Goal: Task Accomplishment & Management: Manage account settings

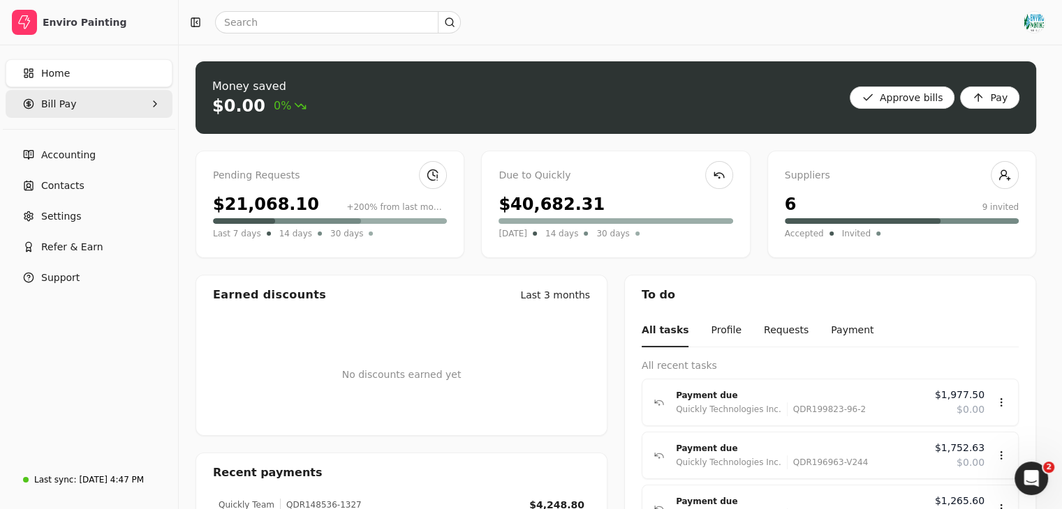
click at [120, 104] on Pay "Bill Pay" at bounding box center [89, 104] width 167 height 28
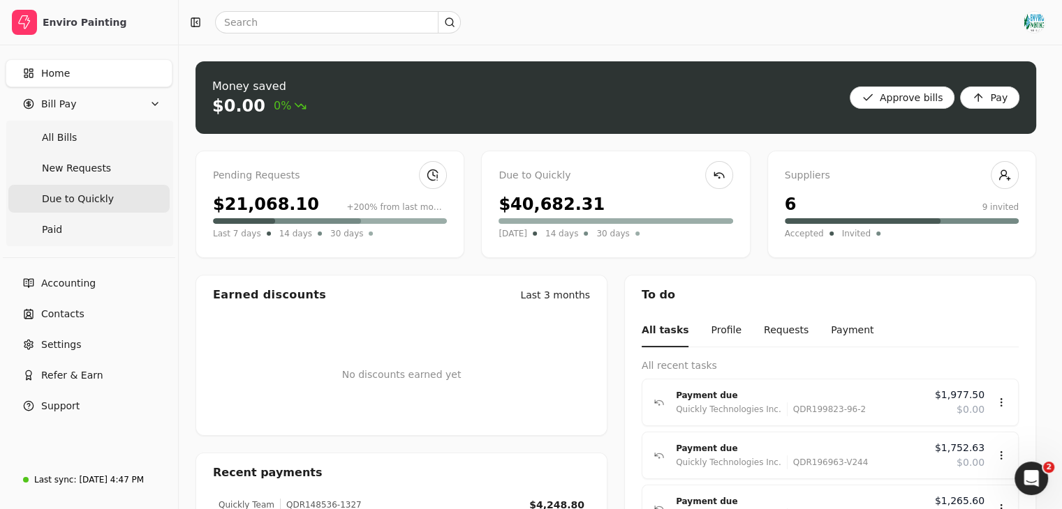
click at [115, 203] on Quickly "Due to Quickly" at bounding box center [88, 199] width 161 height 28
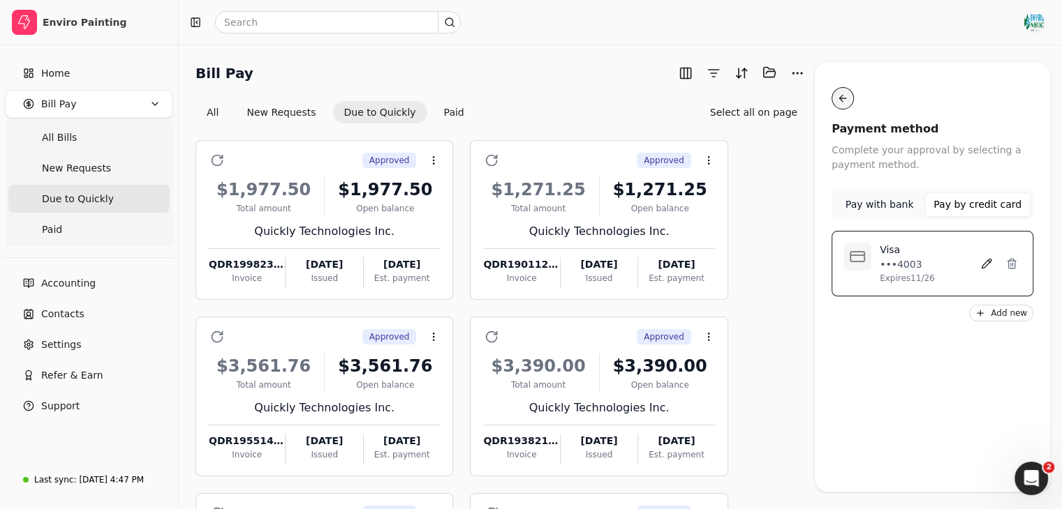
click at [839, 103] on button "button" at bounding box center [842, 98] width 22 height 22
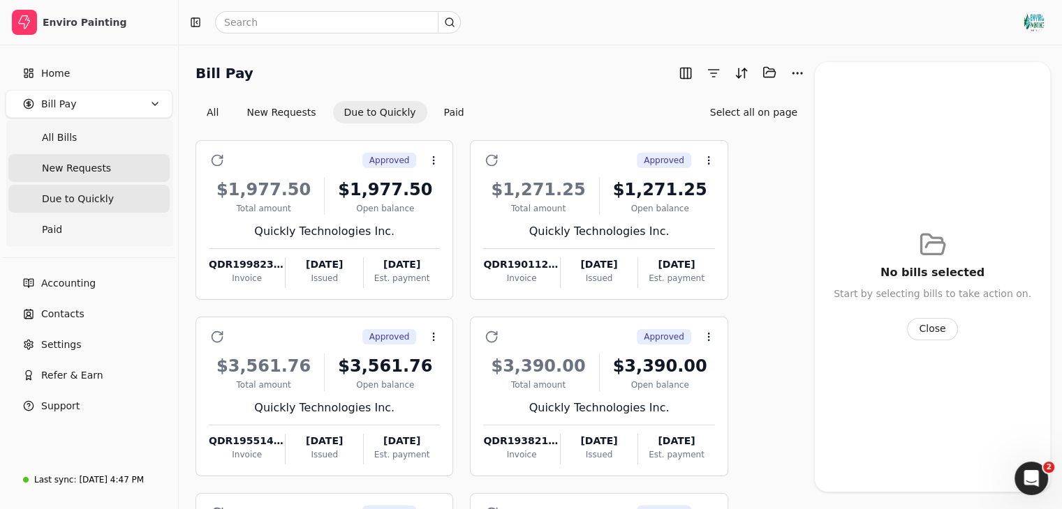
click at [104, 161] on Requests "New Requests" at bounding box center [88, 168] width 161 height 28
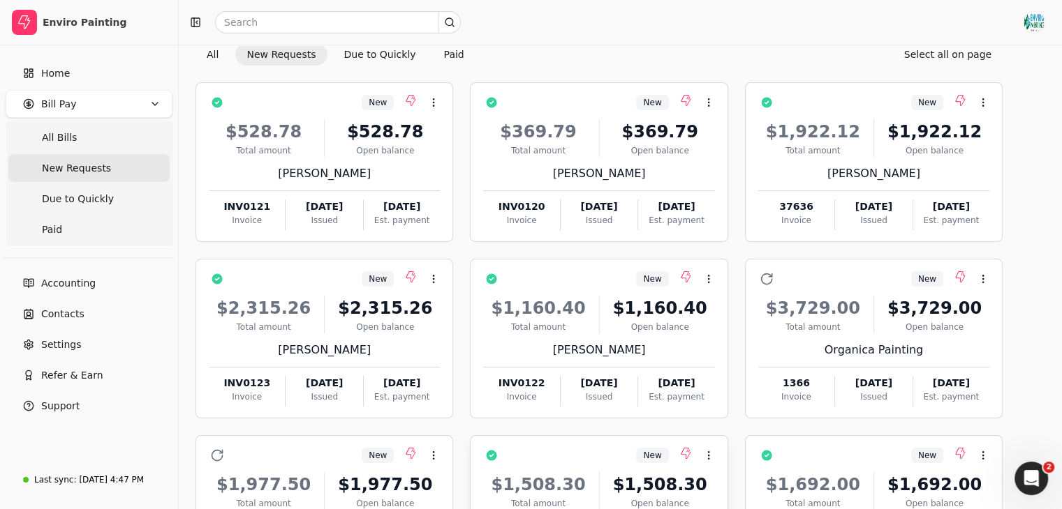
scroll to position [25, 0]
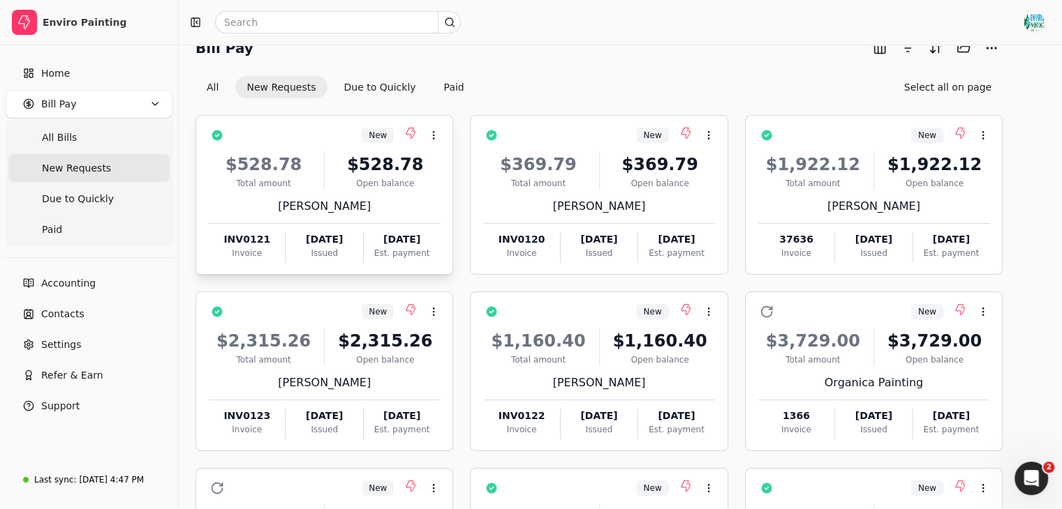
click at [382, 221] on div "$528.78 Total amount $528.78 Open balance [PERSON_NAME] INV0121 Invoice [DATE] …" at bounding box center [324, 203] width 231 height 119
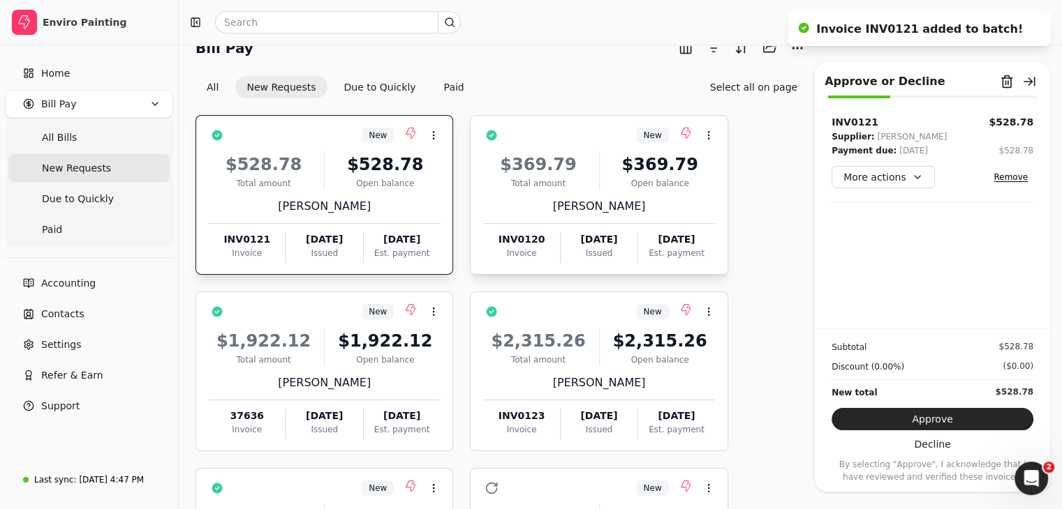
click at [614, 218] on div "$369.79 Total amount $369.79 Open balance [PERSON_NAME] INV0120 Invoice [DATE] …" at bounding box center [598, 203] width 231 height 119
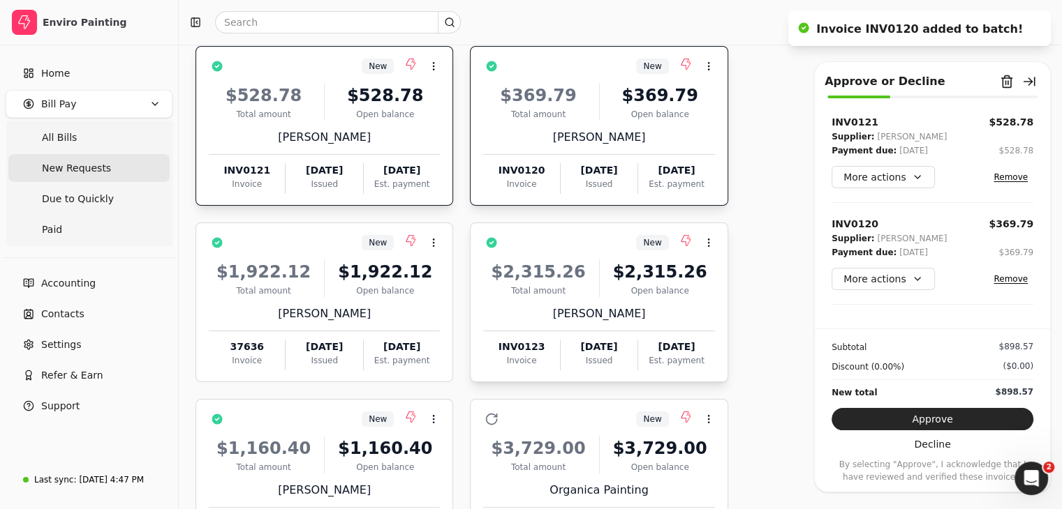
scroll to position [94, 0]
click at [402, 427] on div "New Context Menu Button" at bounding box center [333, 420] width 211 height 24
click at [628, 262] on div "$2,315.26" at bounding box center [660, 272] width 110 height 25
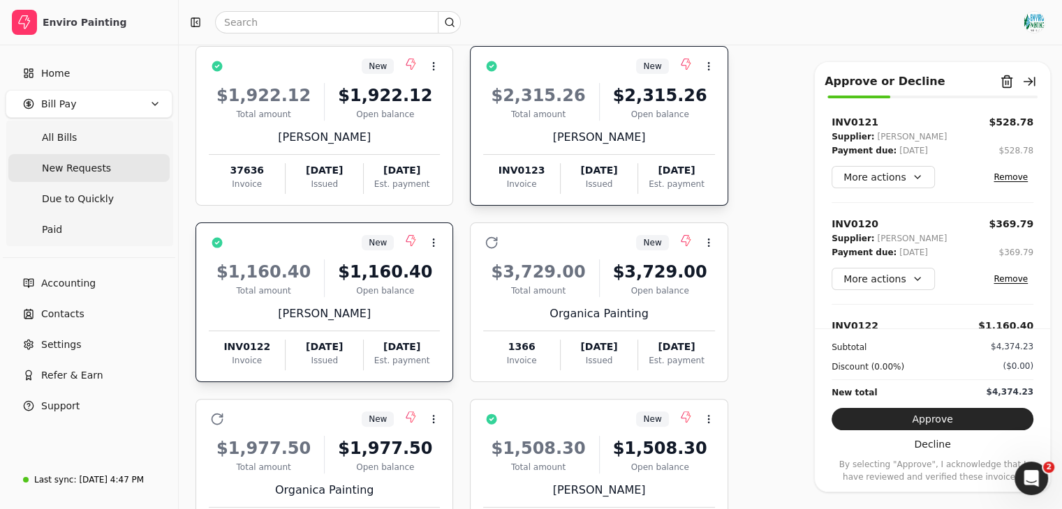
scroll to position [572, 0]
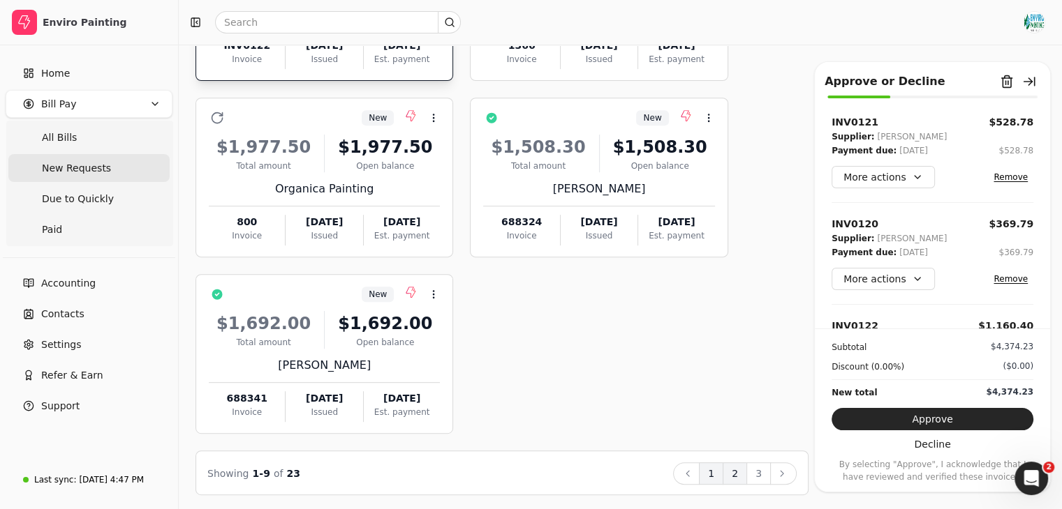
click at [738, 469] on button "2" at bounding box center [734, 474] width 24 height 22
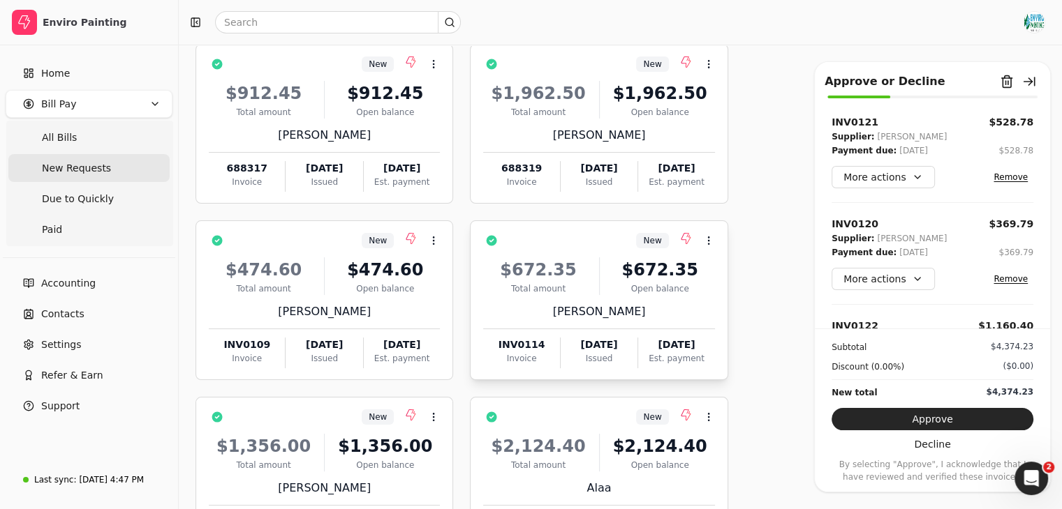
scroll to position [0, 0]
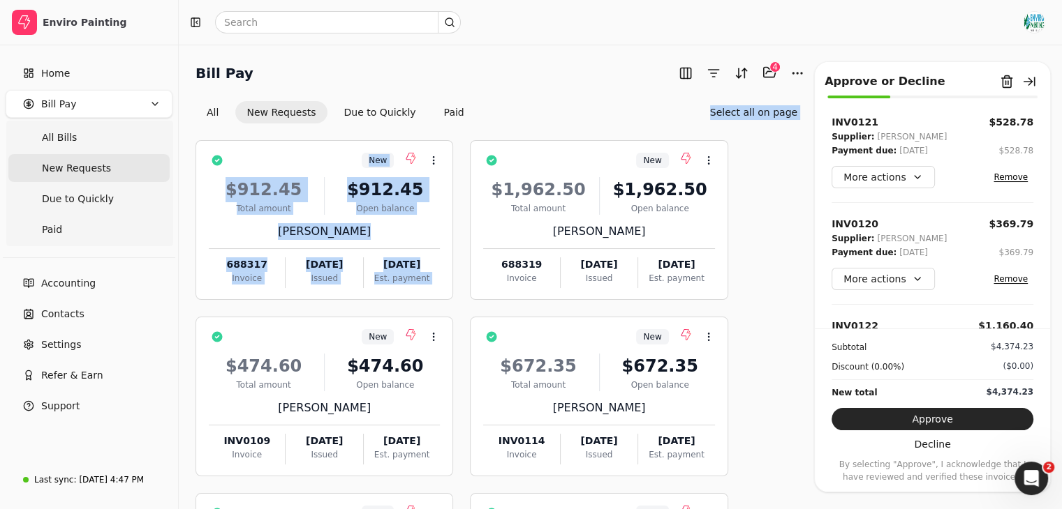
drag, startPoint x: 638, startPoint y: 146, endPoint x: 631, endPoint y: 118, distance: 28.8
click at [631, 118] on div "All New Requests Due to Quickly Paid Select all on page" at bounding box center [501, 112] width 613 height 22
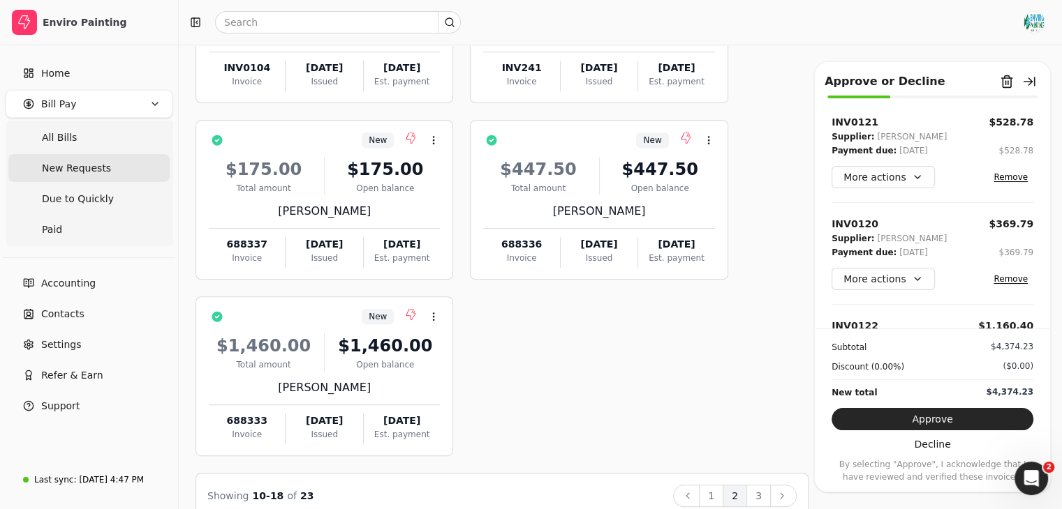
scroll to position [572, 0]
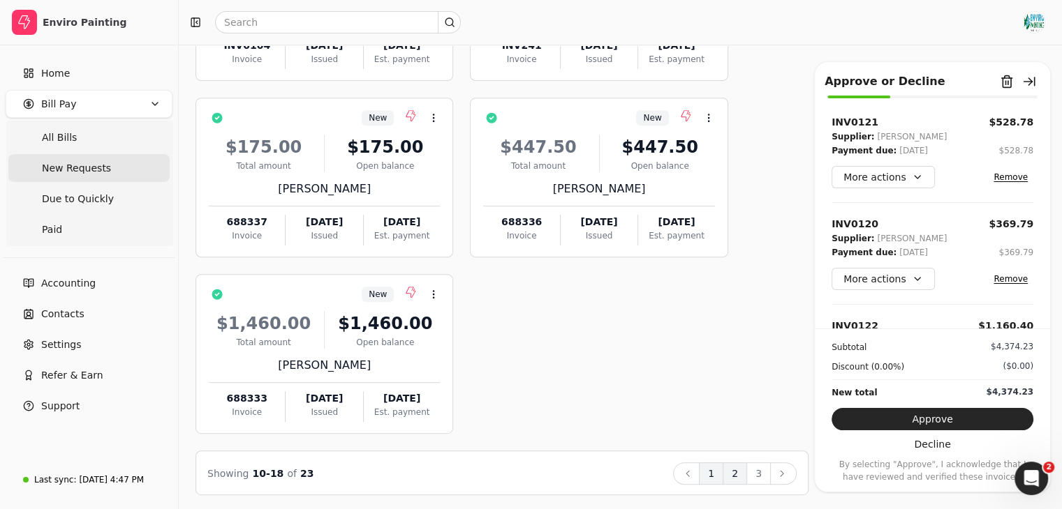
click at [718, 475] on button "1" at bounding box center [711, 474] width 24 height 22
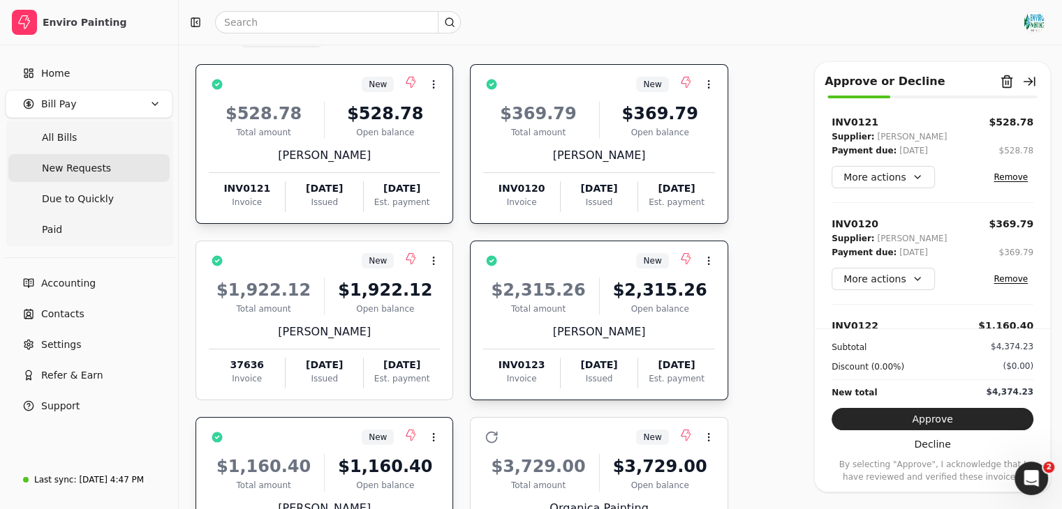
scroll to position [73, 0]
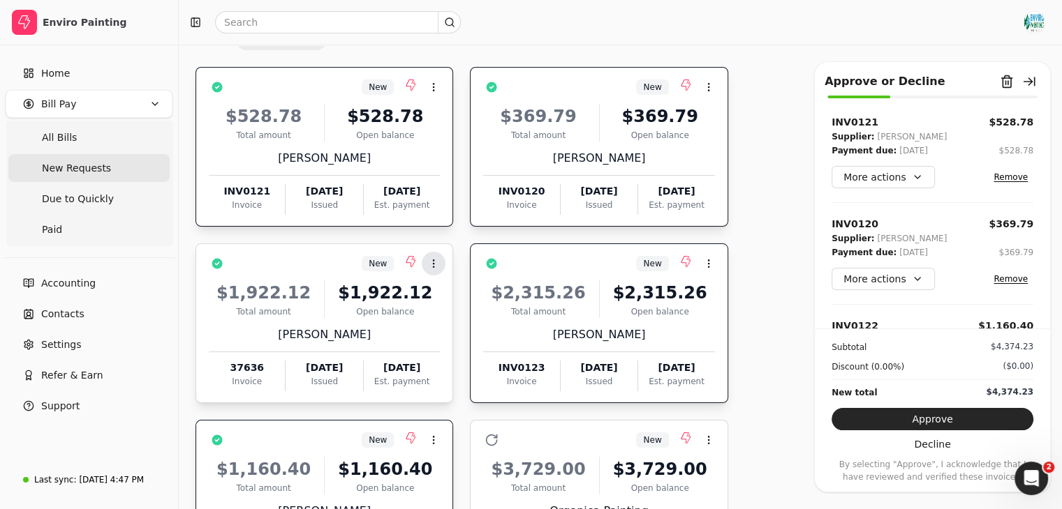
click at [436, 262] on icon at bounding box center [433, 263] width 11 height 11
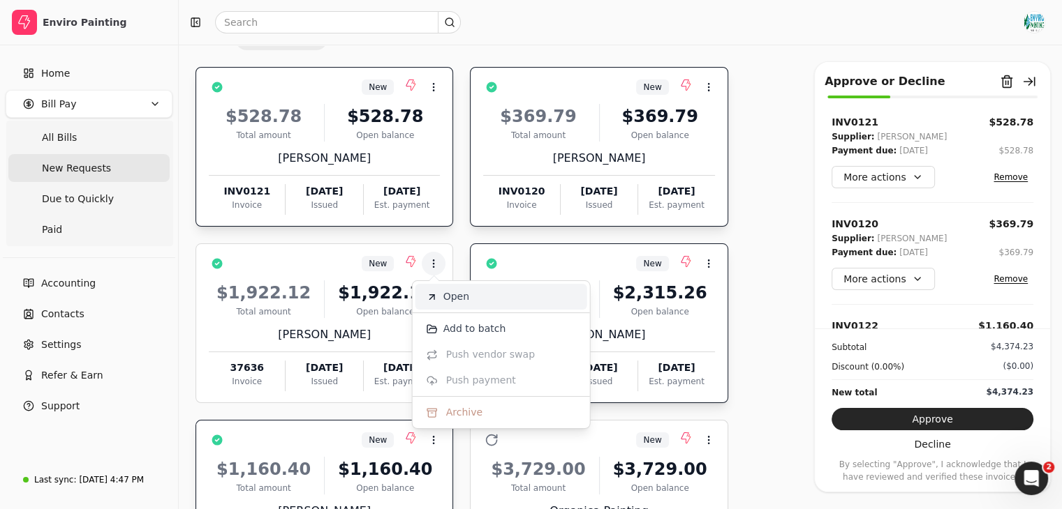
click at [459, 304] on li "Open" at bounding box center [501, 297] width 172 height 26
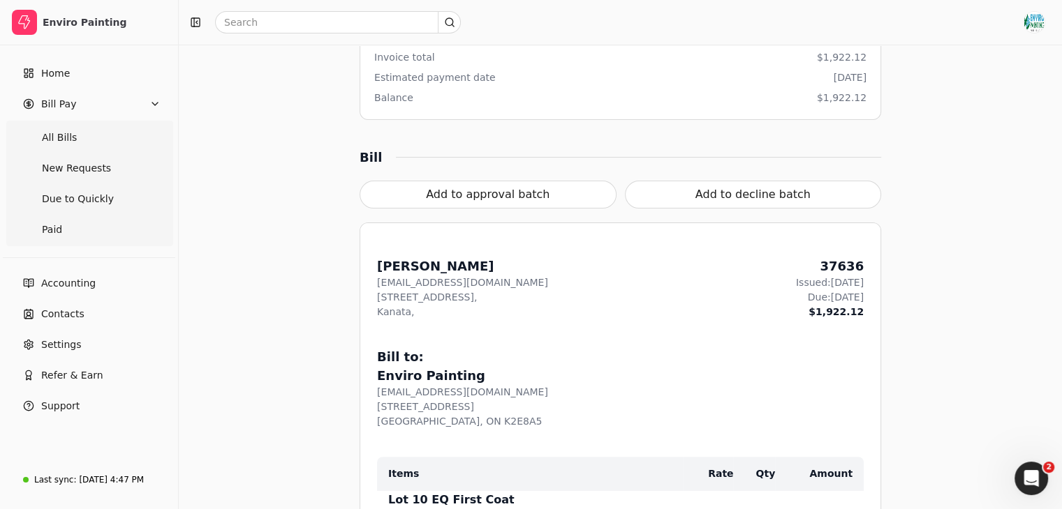
scroll to position [508, 0]
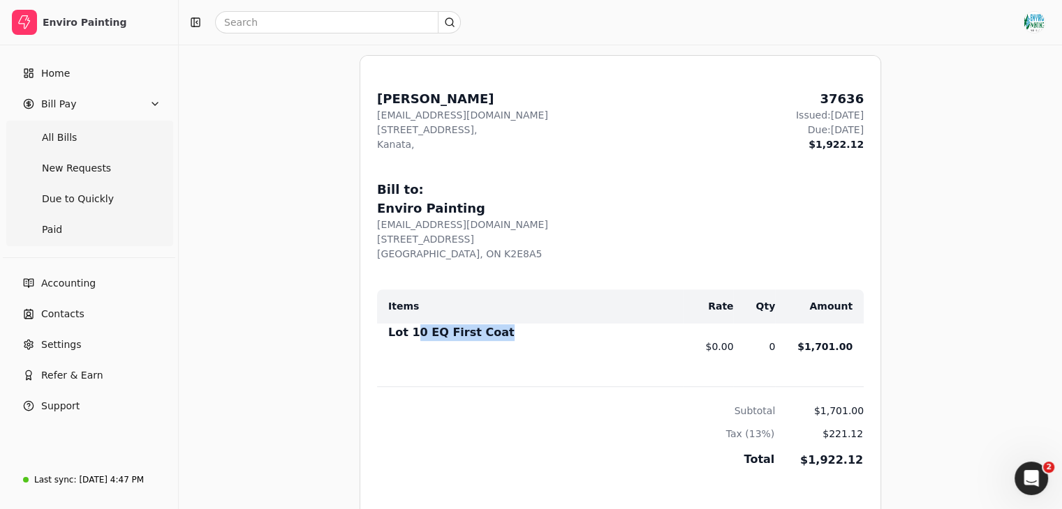
drag, startPoint x: 410, startPoint y: 334, endPoint x: 590, endPoint y: 345, distance: 180.4
click at [590, 345] on div "Lot 10 EQ First Coat" at bounding box center [535, 336] width 295 height 22
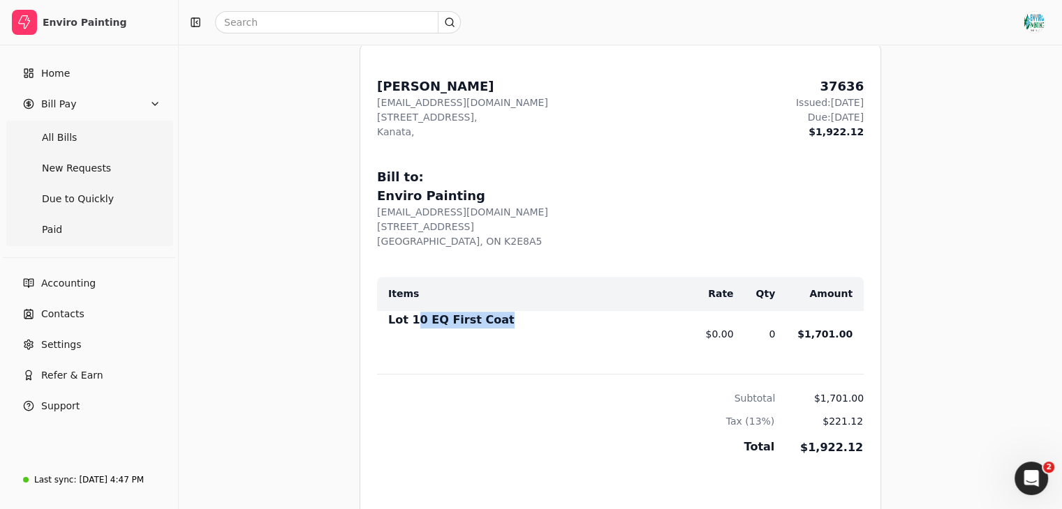
scroll to position [520, 0]
drag, startPoint x: 831, startPoint y: 86, endPoint x: 856, endPoint y: 98, distance: 27.8
click at [856, 98] on div "37636 Issued: [DATE] Due: [DATE] $1,922.12" at bounding box center [830, 108] width 68 height 63
click at [837, 150] on div "From: [PERSON_NAME] Espayos [EMAIL_ADDRESS][DOMAIN_NAME] [STREET_ADDRESS] Issue…" at bounding box center [620, 377] width 520 height 667
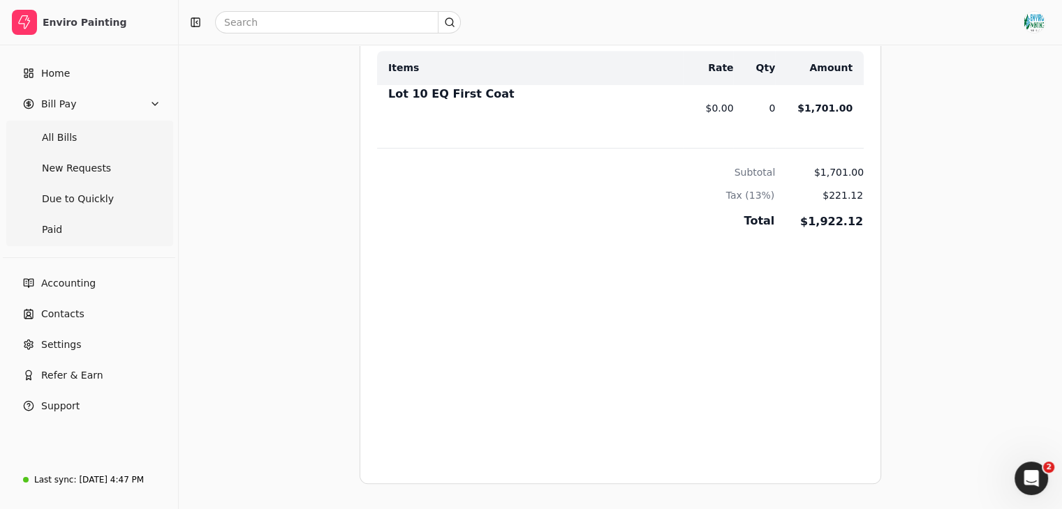
scroll to position [0, 0]
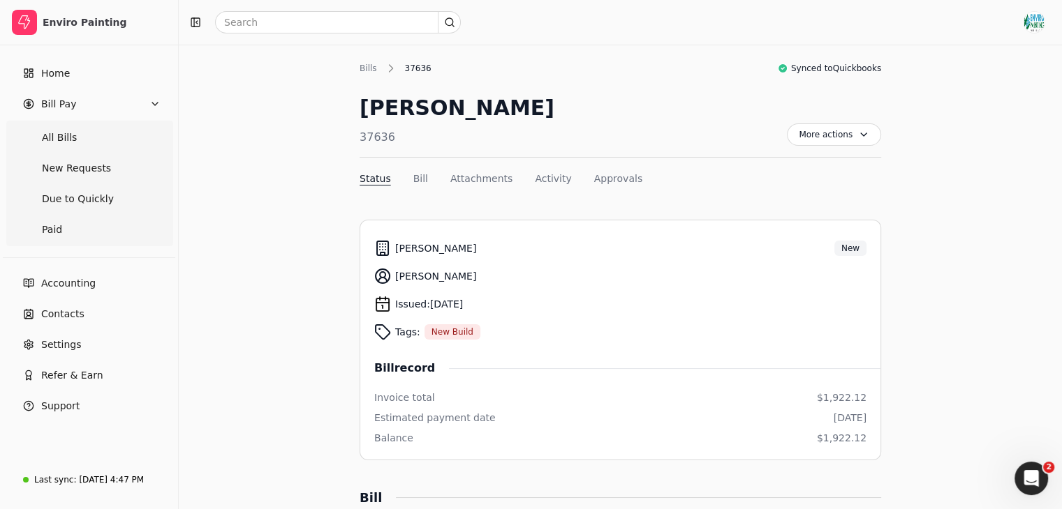
click at [363, 70] on div "Bills" at bounding box center [371, 68] width 24 height 13
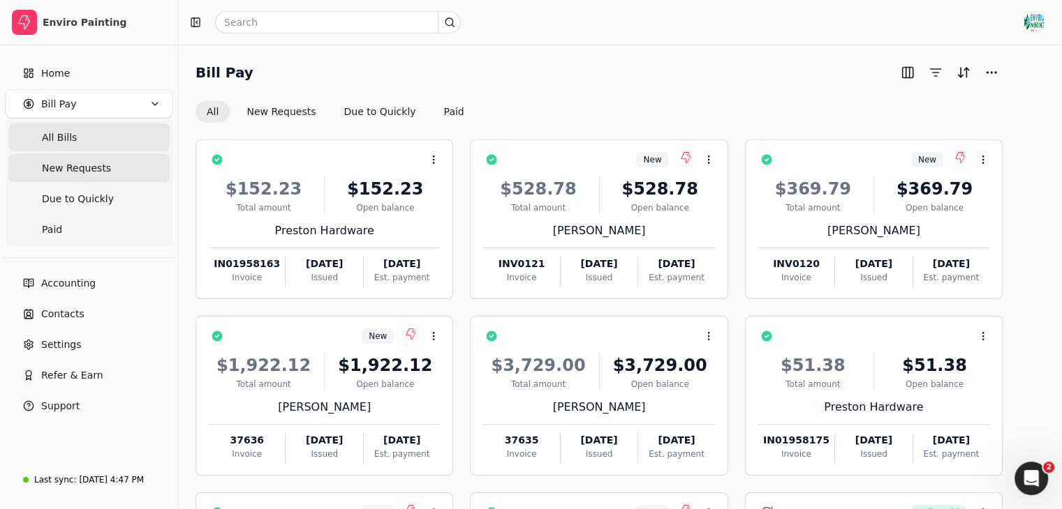
click at [110, 167] on Requests "New Requests" at bounding box center [88, 168] width 161 height 28
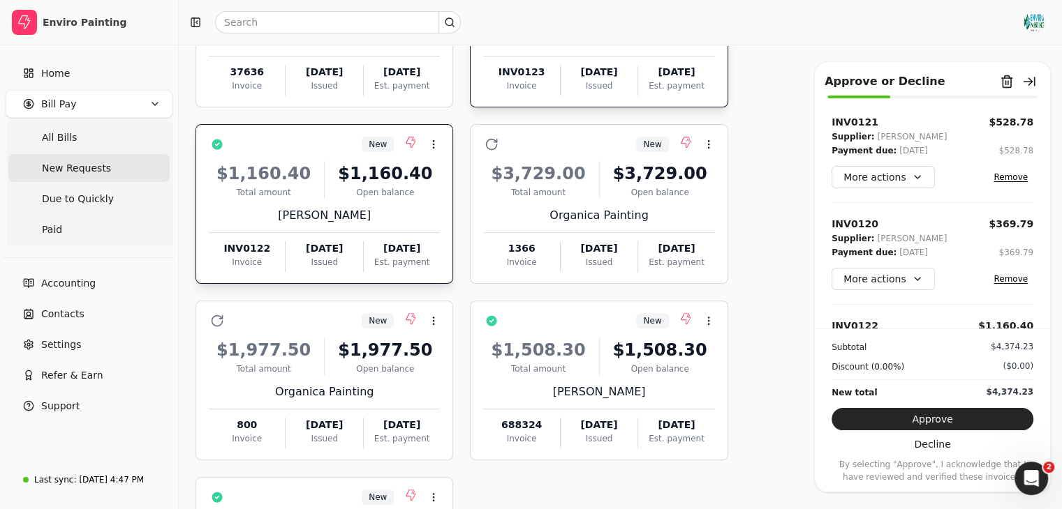
scroll to position [371, 0]
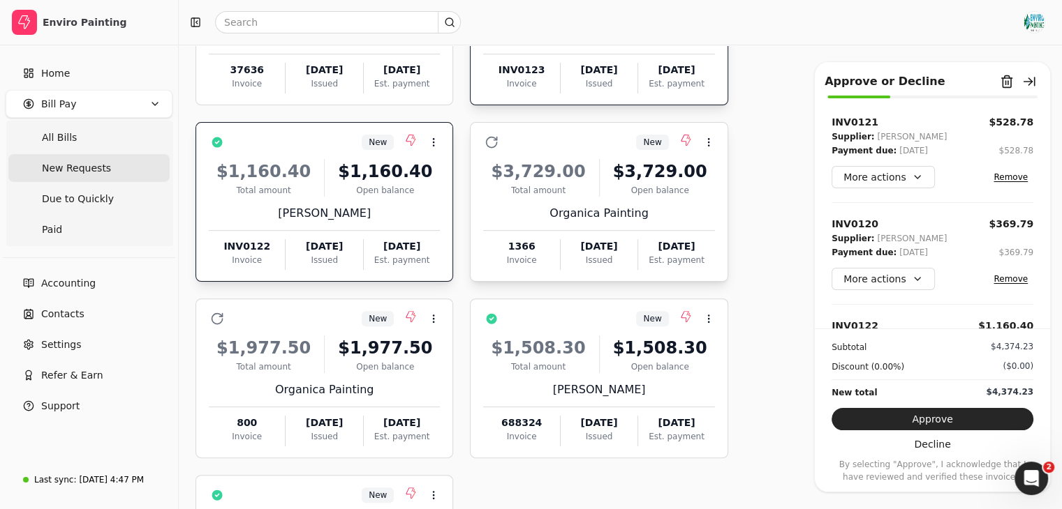
click at [637, 210] on div "Organica Painting" at bounding box center [598, 213] width 231 height 17
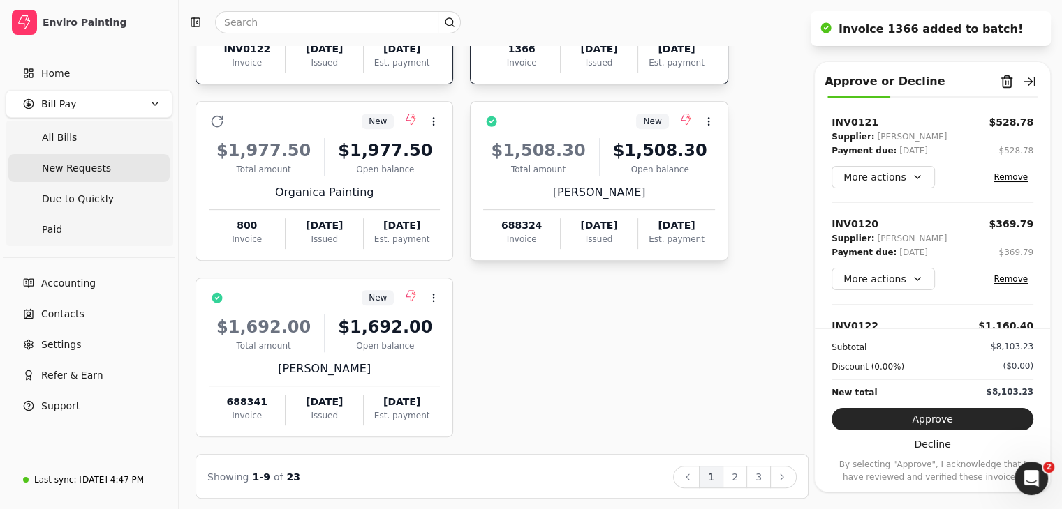
scroll to position [572, 0]
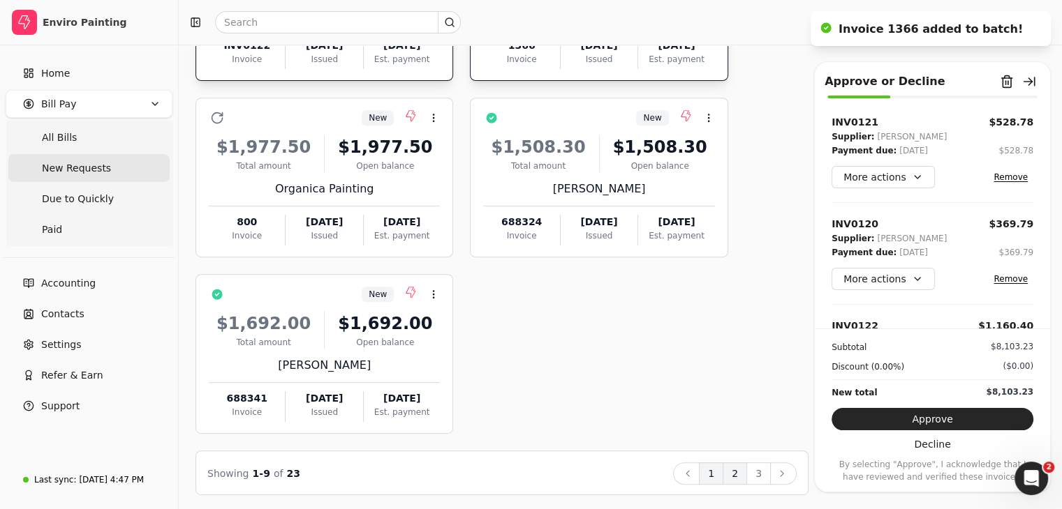
click at [739, 472] on button "2" at bounding box center [734, 474] width 24 height 22
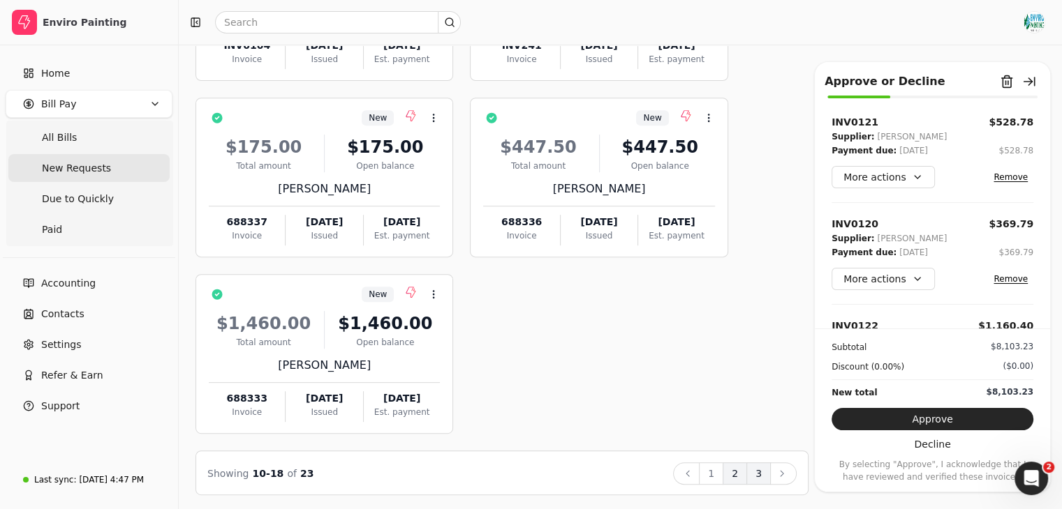
click at [759, 463] on button "3" at bounding box center [758, 474] width 24 height 22
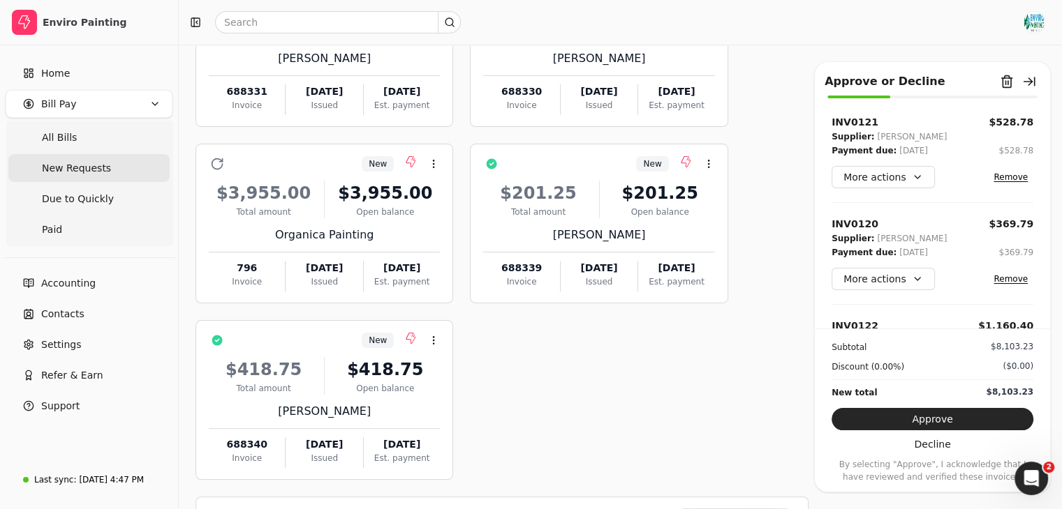
scroll to position [221, 0]
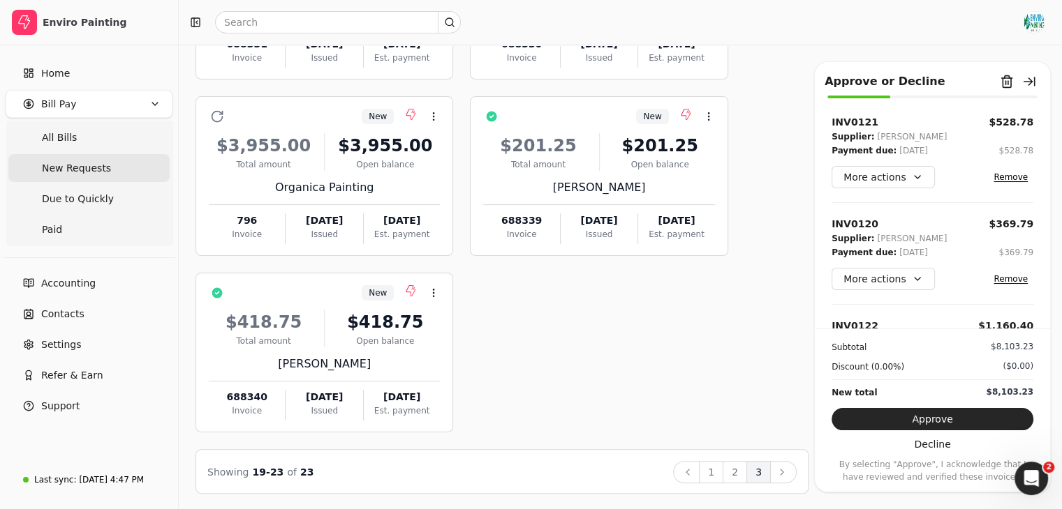
drag, startPoint x: 761, startPoint y: 413, endPoint x: 720, endPoint y: 380, distance: 52.6
click at [720, 380] on div "New Context Menu Button $437.50 Total amount $437.50 Open balance [PERSON_NAME]…" at bounding box center [501, 176] width 613 height 513
click at [742, 467] on button "2" at bounding box center [734, 472] width 24 height 22
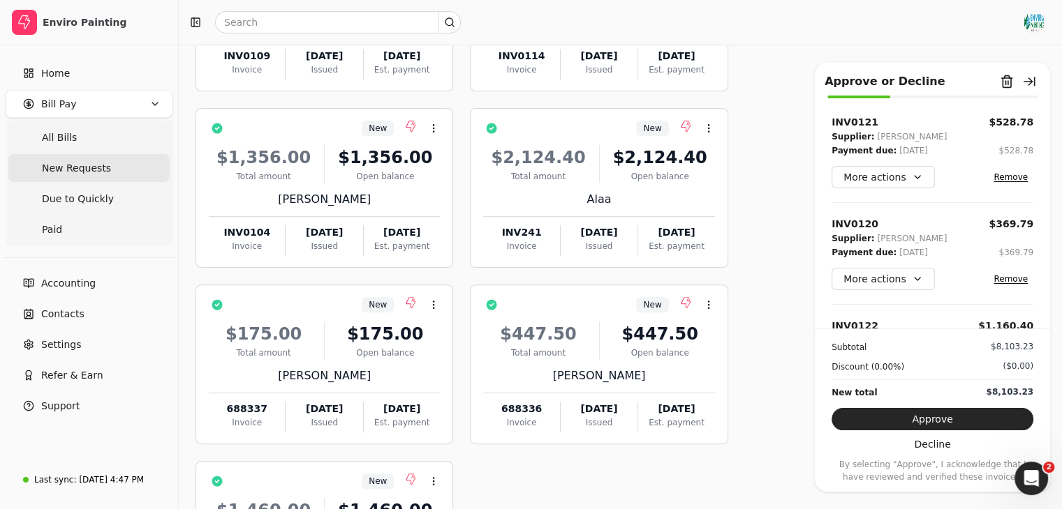
scroll to position [572, 0]
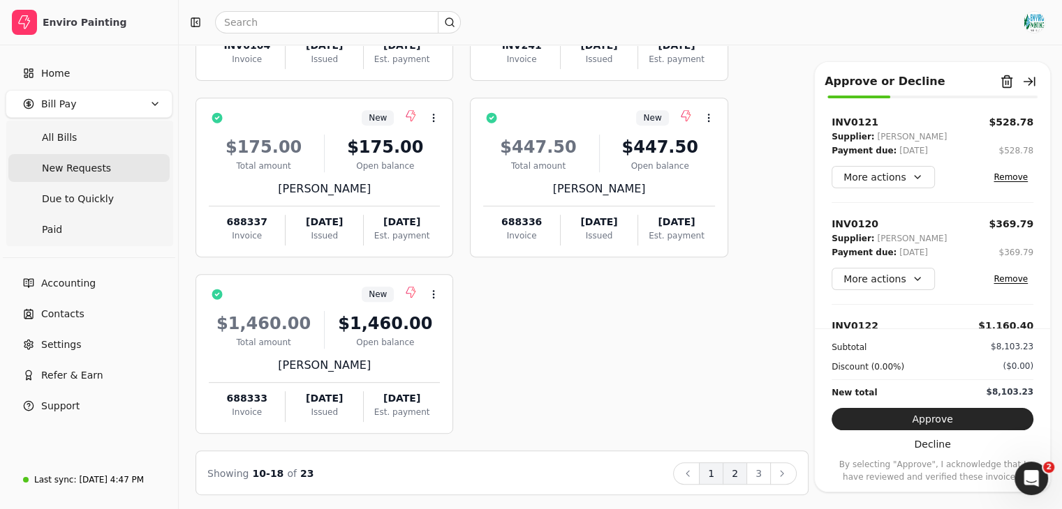
click at [710, 479] on button "1" at bounding box center [711, 474] width 24 height 22
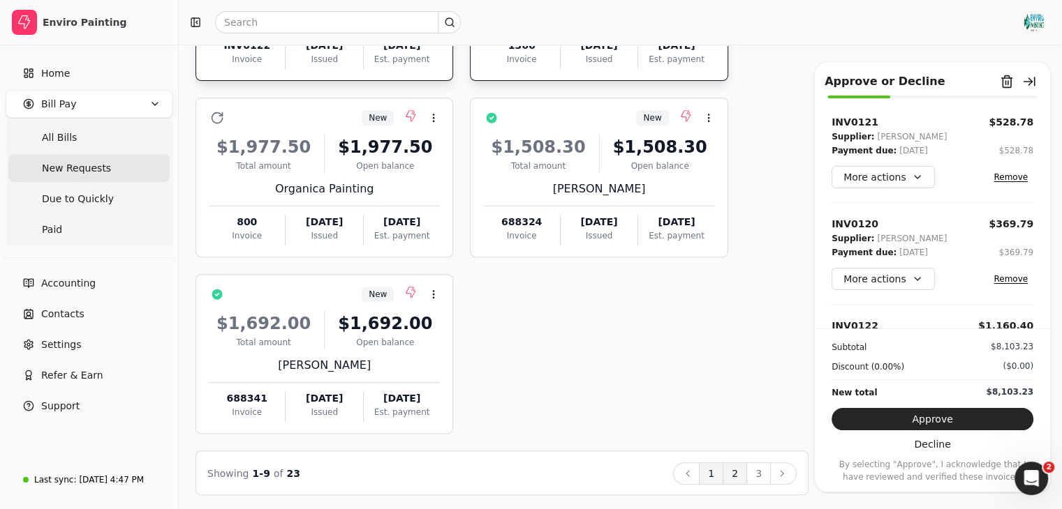
click at [736, 467] on button "2" at bounding box center [734, 474] width 24 height 22
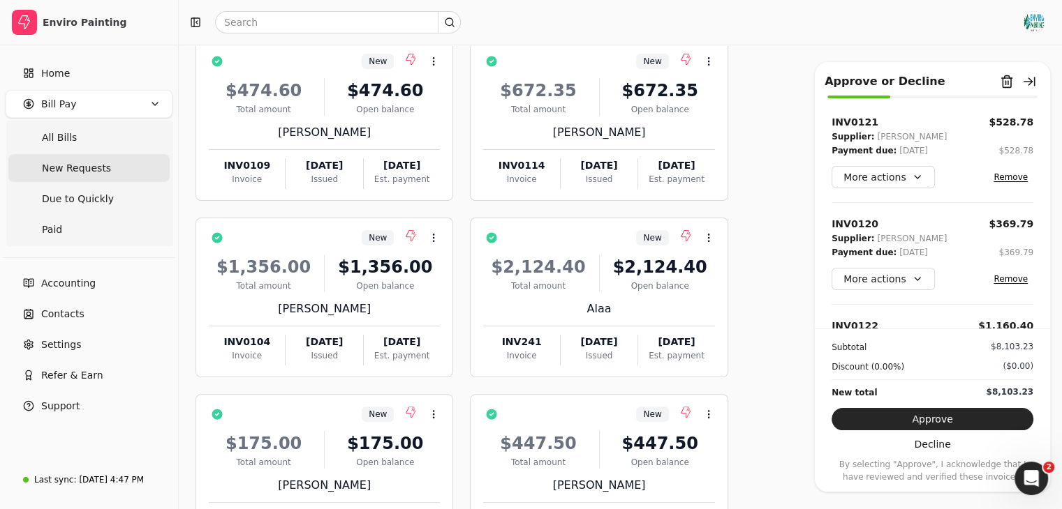
scroll to position [256, 0]
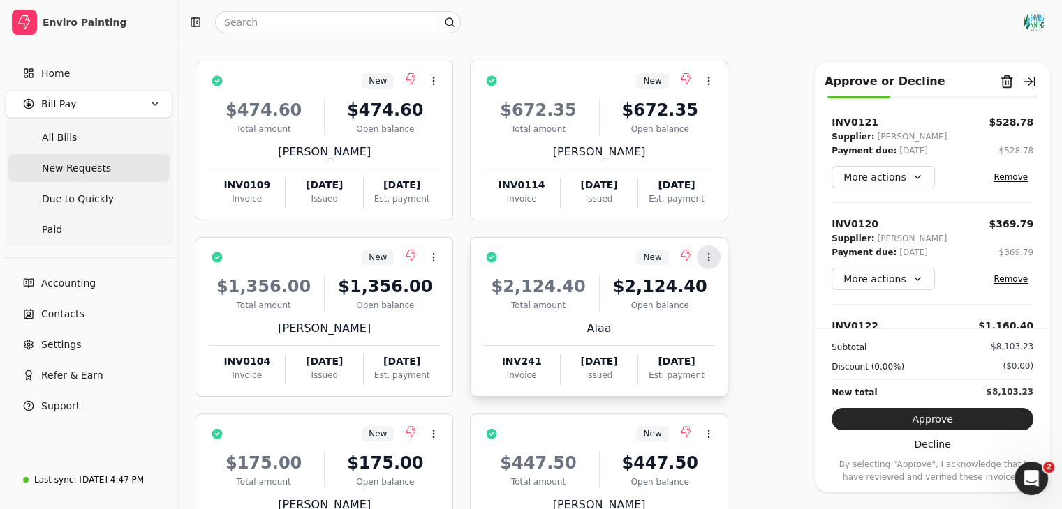
click at [708, 260] on icon at bounding box center [708, 257] width 11 height 11
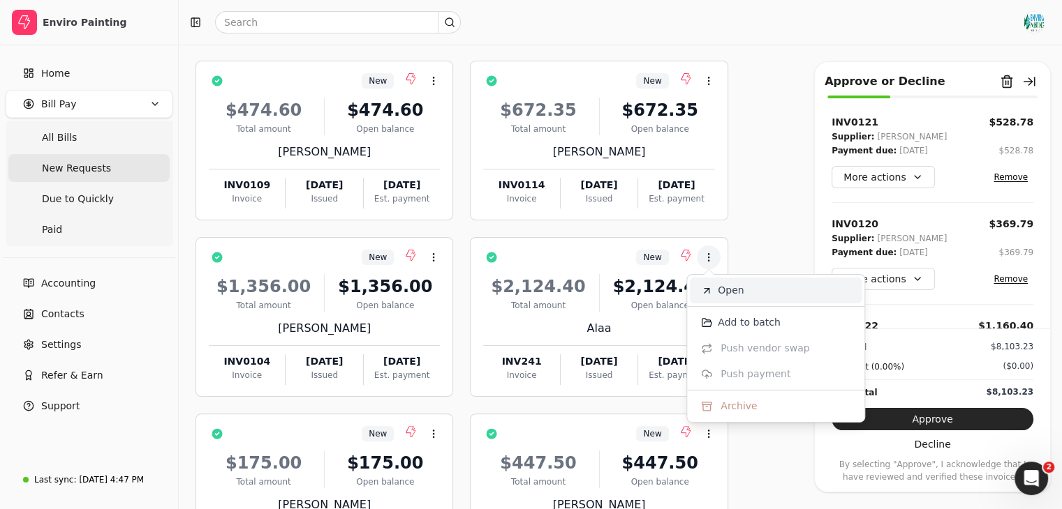
click at [729, 287] on span "Open" at bounding box center [730, 290] width 26 height 15
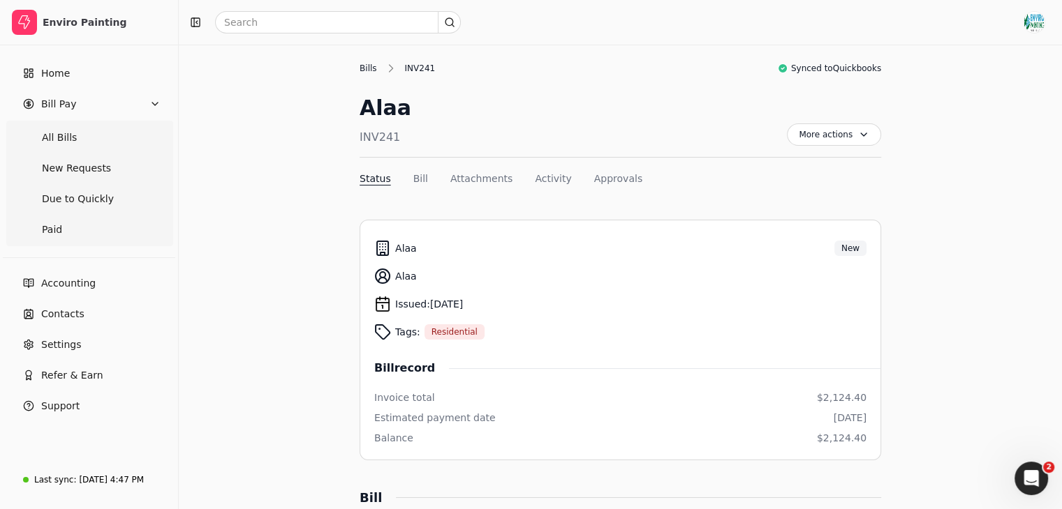
click at [368, 73] on div "Bills" at bounding box center [371, 68] width 24 height 13
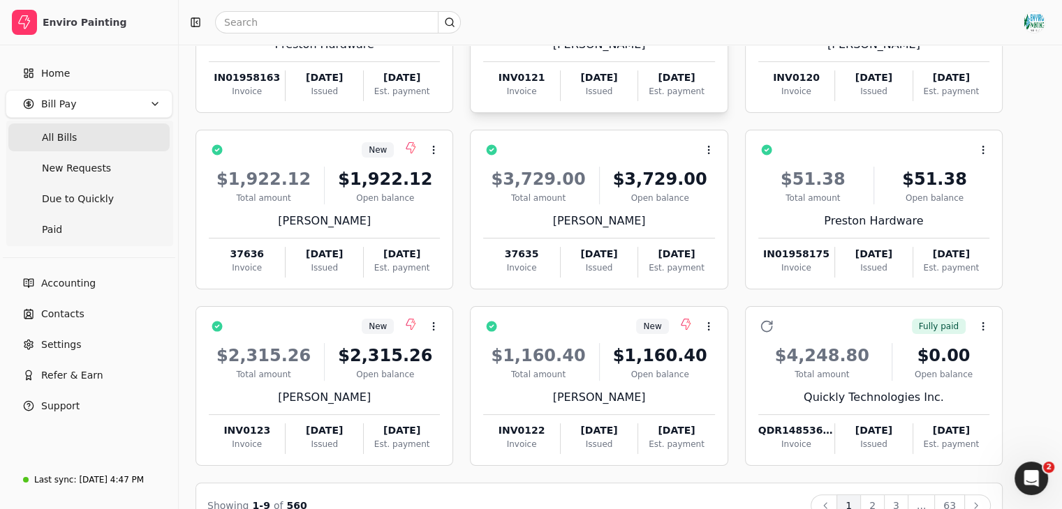
scroll to position [221, 0]
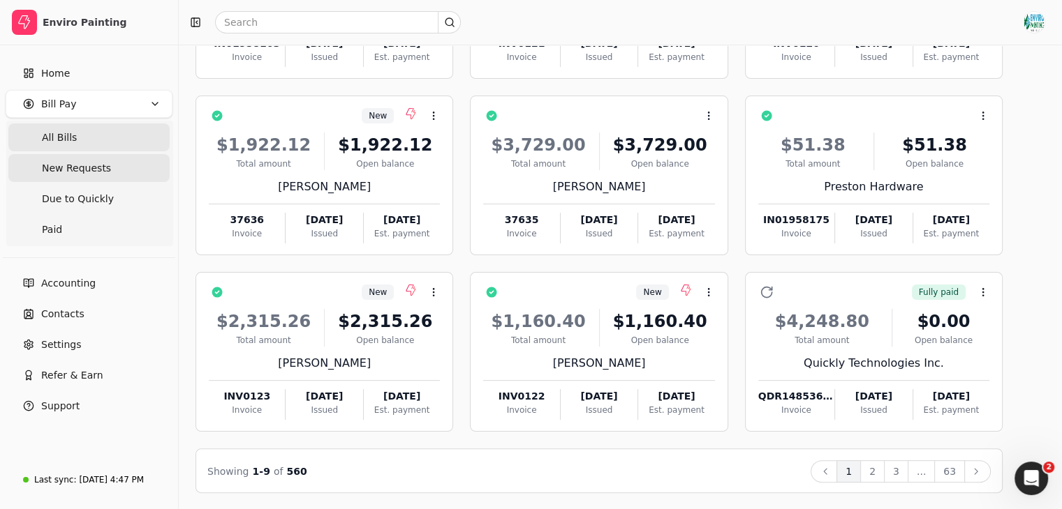
click at [130, 157] on Requests "New Requests" at bounding box center [88, 168] width 161 height 28
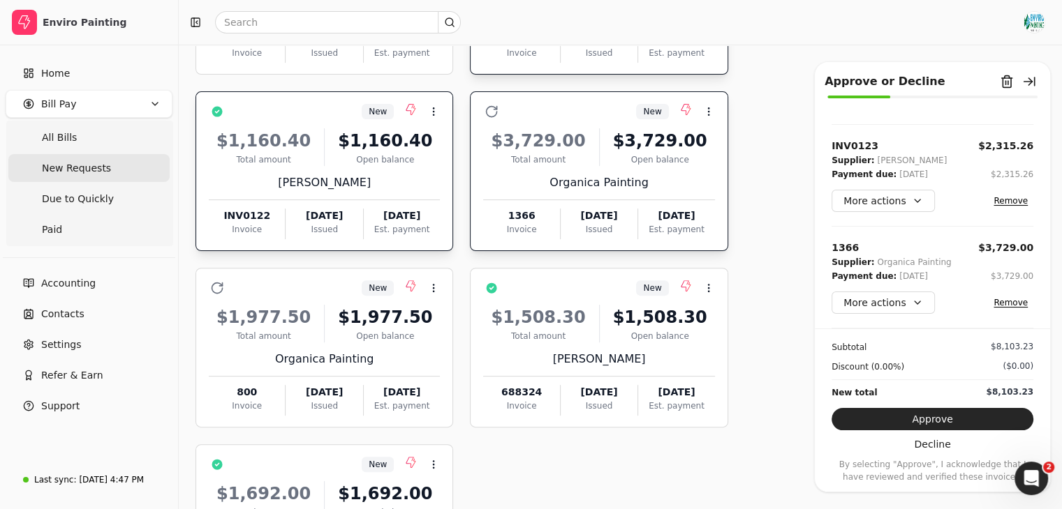
scroll to position [572, 0]
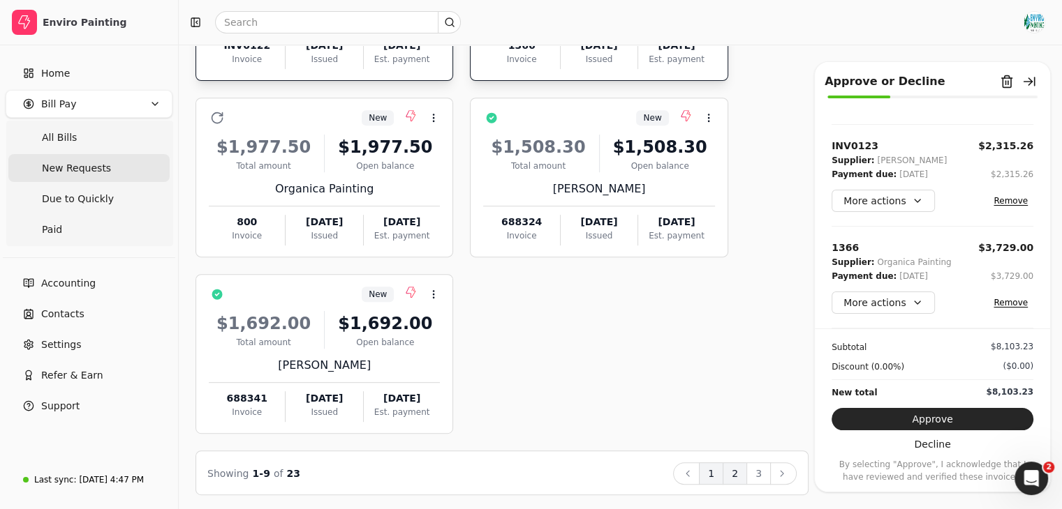
click at [740, 463] on button "2" at bounding box center [734, 474] width 24 height 22
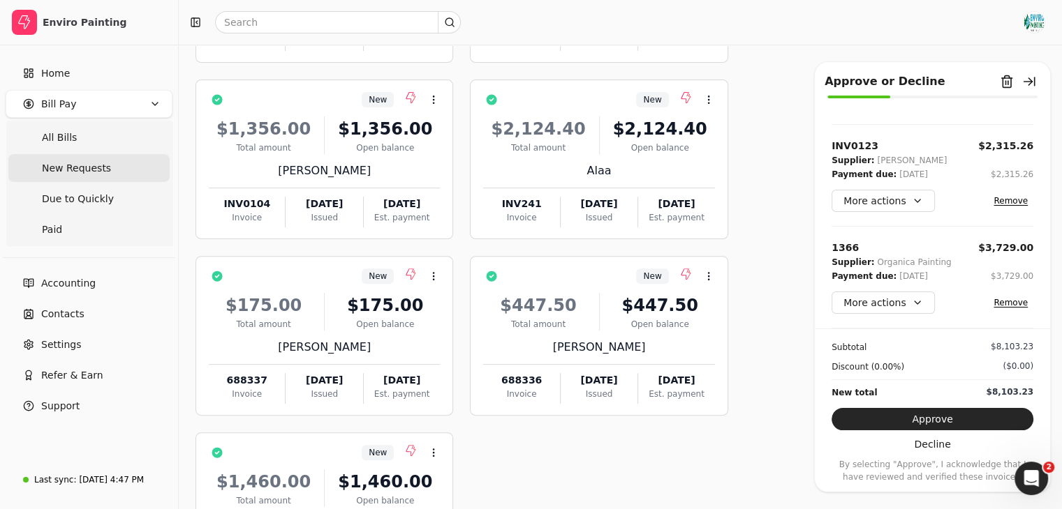
scroll to position [376, 0]
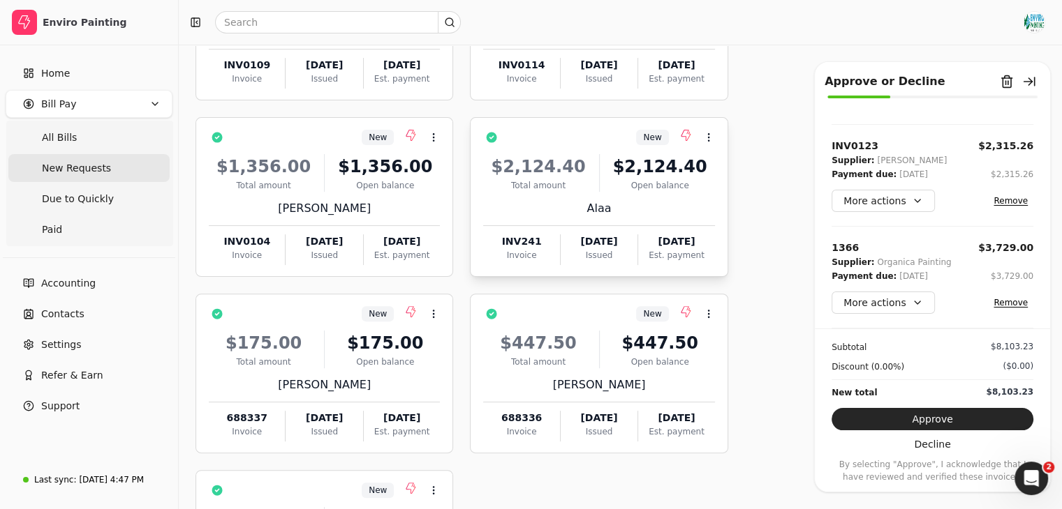
click at [674, 142] on div at bounding box center [682, 137] width 17 height 17
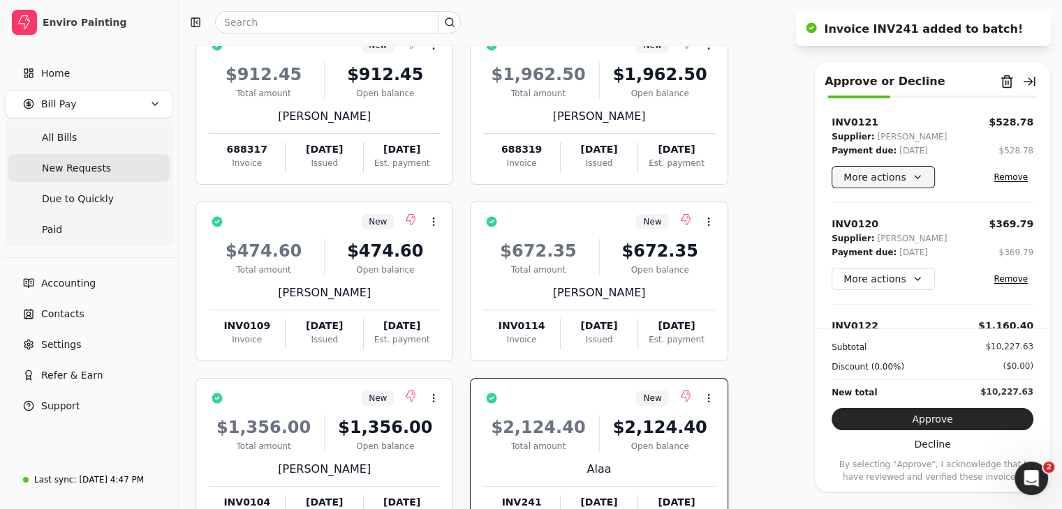
scroll to position [80, 0]
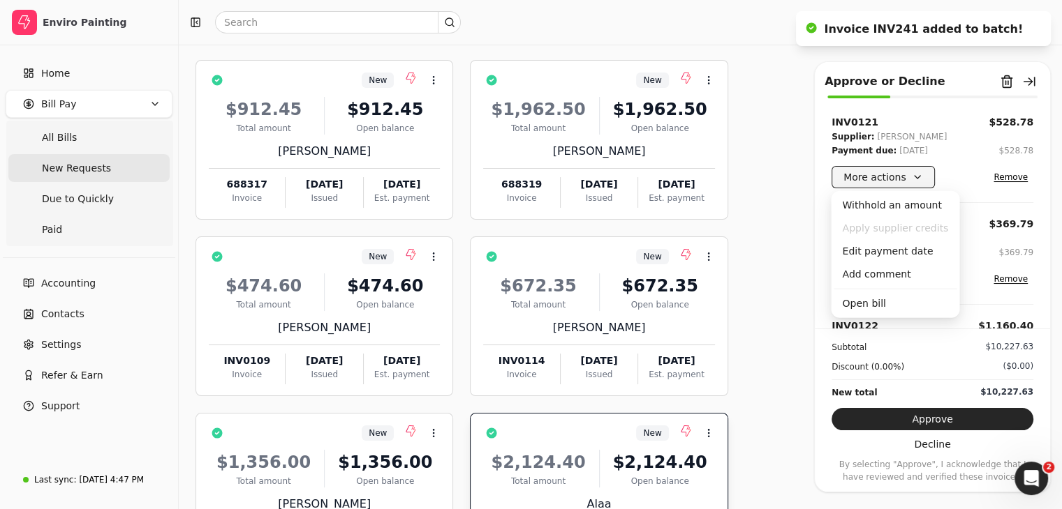
click at [913, 177] on button "More actions" at bounding box center [882, 177] width 103 height 22
click at [902, 247] on div "Edit payment date" at bounding box center [894, 251] width 123 height 23
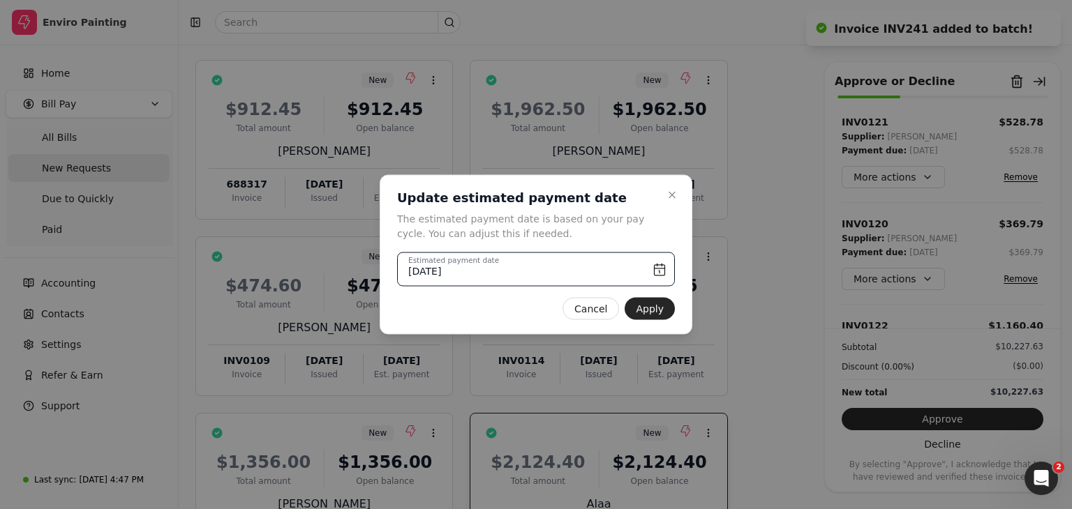
click at [584, 276] on input "[DATE]" at bounding box center [536, 270] width 278 height 34
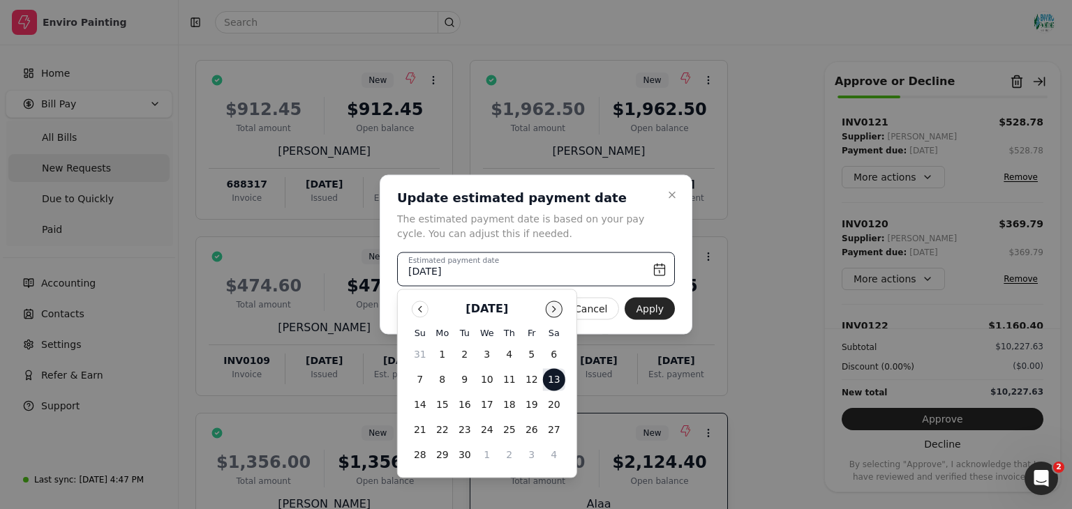
click at [556, 311] on button "Go to next month" at bounding box center [554, 309] width 17 height 17
click at [533, 457] on button "31" at bounding box center [532, 456] width 22 height 22
type input "[DATE]"
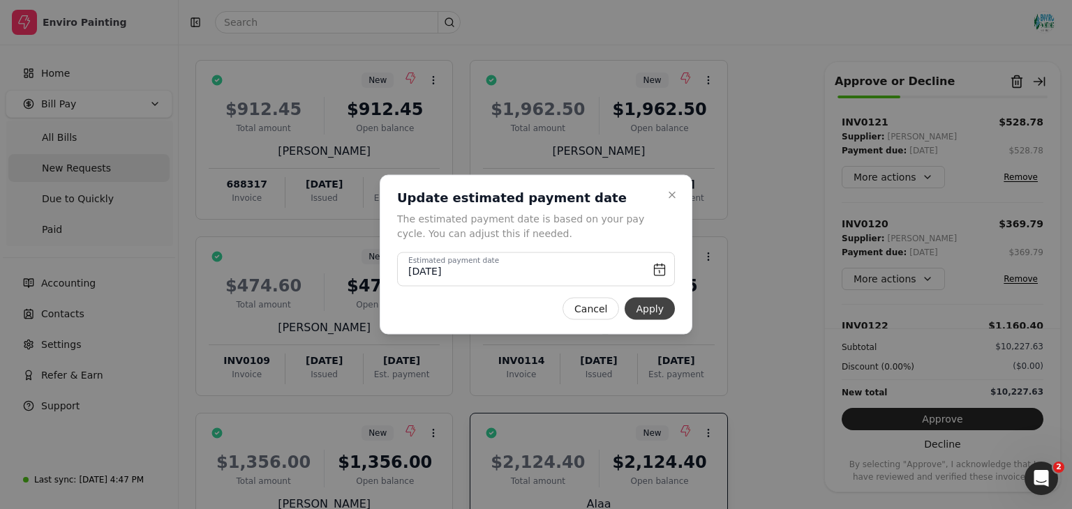
click at [650, 311] on button "Apply" at bounding box center [650, 309] width 50 height 22
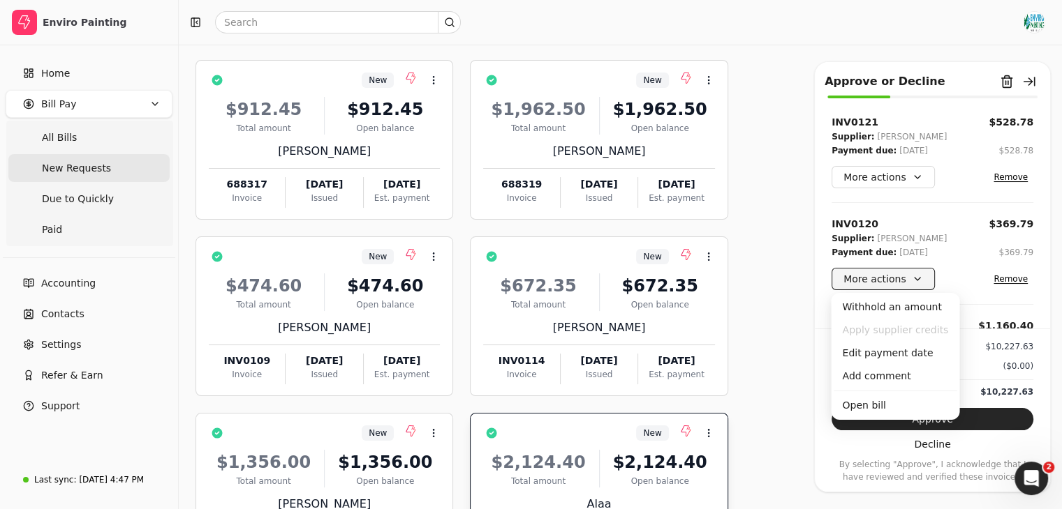
click at [912, 285] on button "More actions" at bounding box center [882, 279] width 103 height 22
click at [893, 361] on div "Edit payment date" at bounding box center [894, 353] width 123 height 23
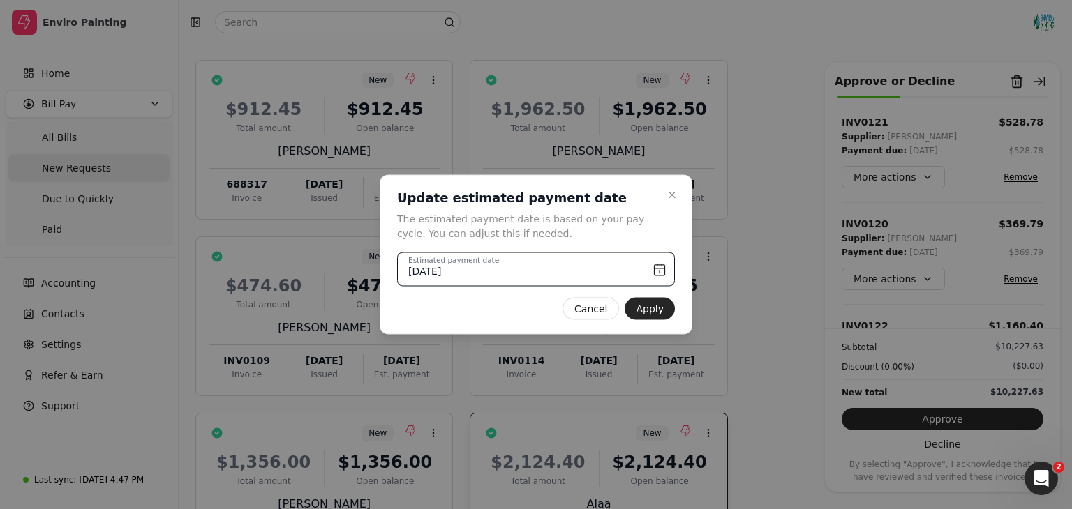
click at [631, 265] on input "[DATE]" at bounding box center [536, 270] width 278 height 34
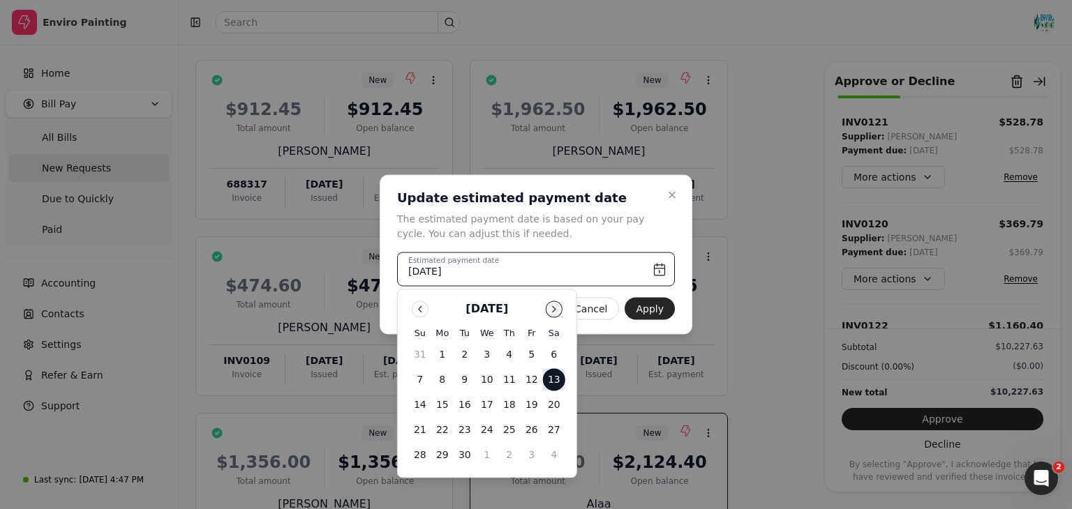
click at [550, 316] on button "Go to next month" at bounding box center [554, 309] width 17 height 17
click at [535, 456] on button "31" at bounding box center [532, 456] width 22 height 22
type input "[DATE]"
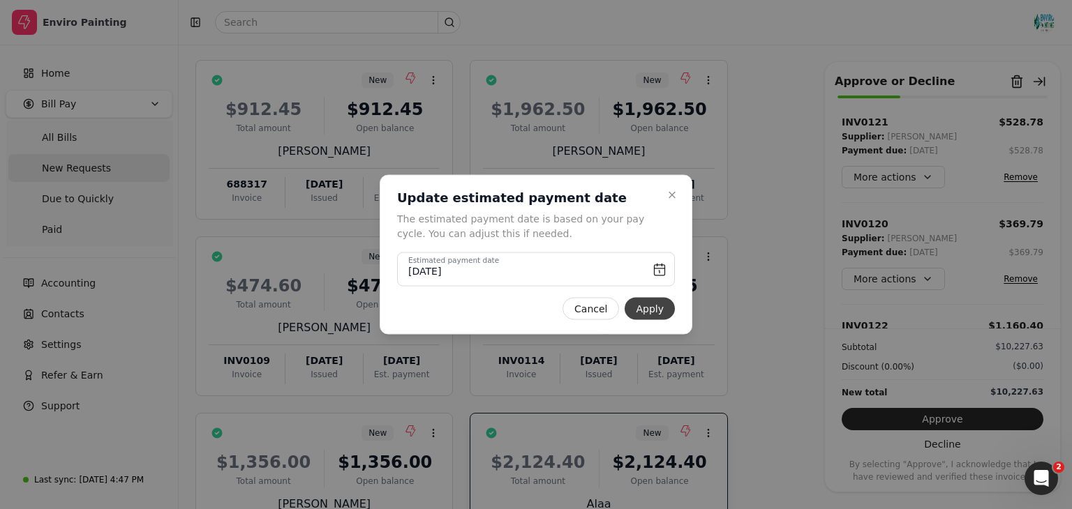
click at [658, 311] on button "Apply" at bounding box center [650, 309] width 50 height 22
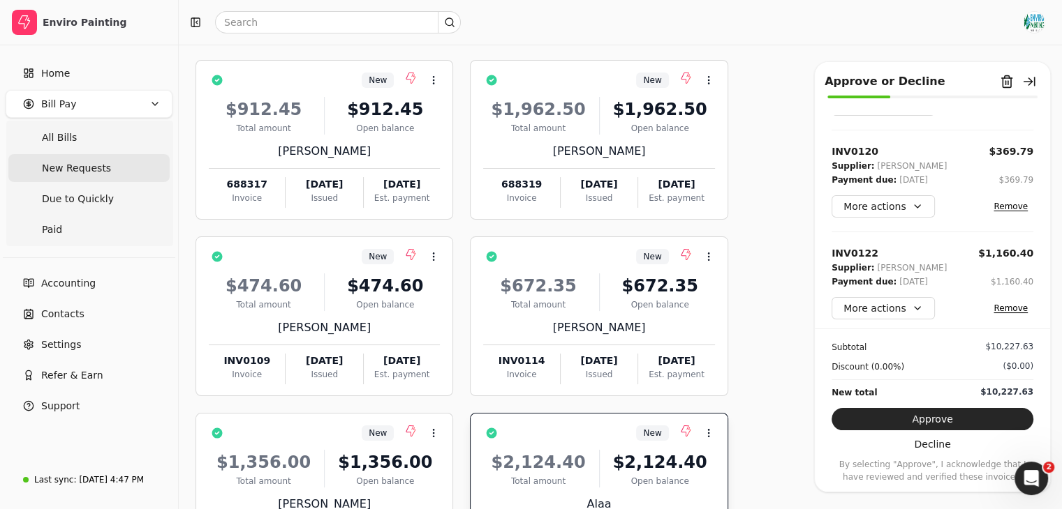
scroll to position [89, 0]
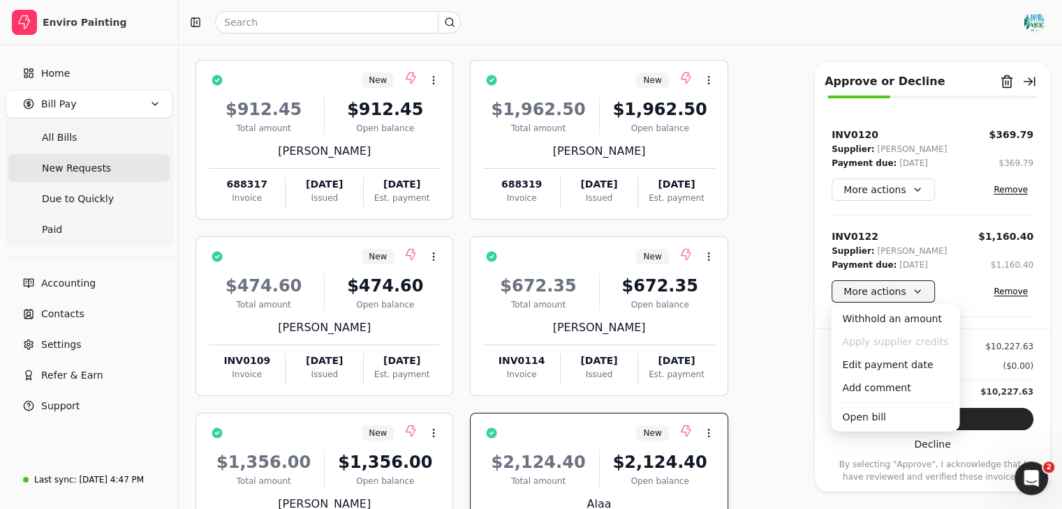
click at [915, 281] on button "More actions" at bounding box center [882, 292] width 103 height 22
click at [900, 364] on div "Edit payment date" at bounding box center [894, 365] width 123 height 23
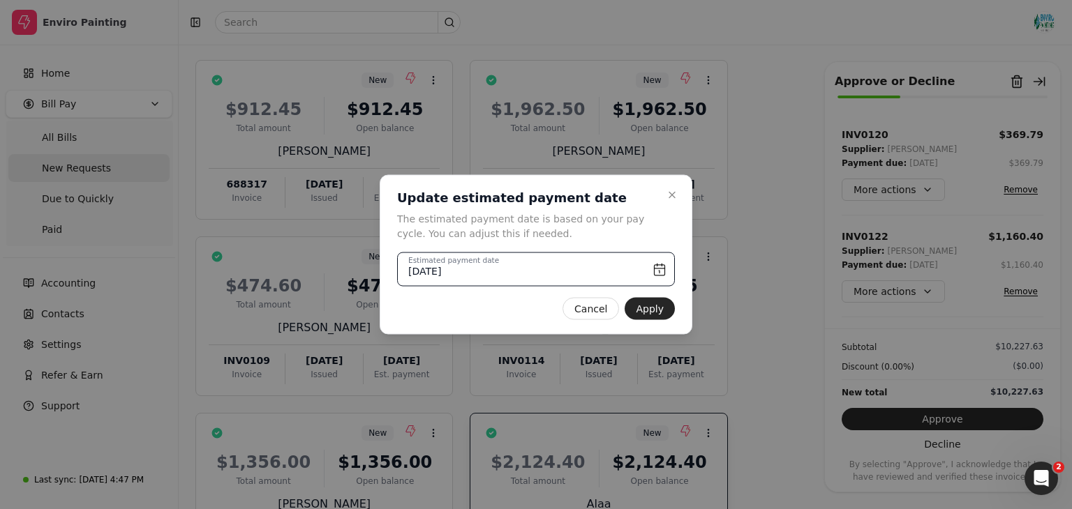
click at [611, 277] on input "[DATE]" at bounding box center [536, 270] width 278 height 34
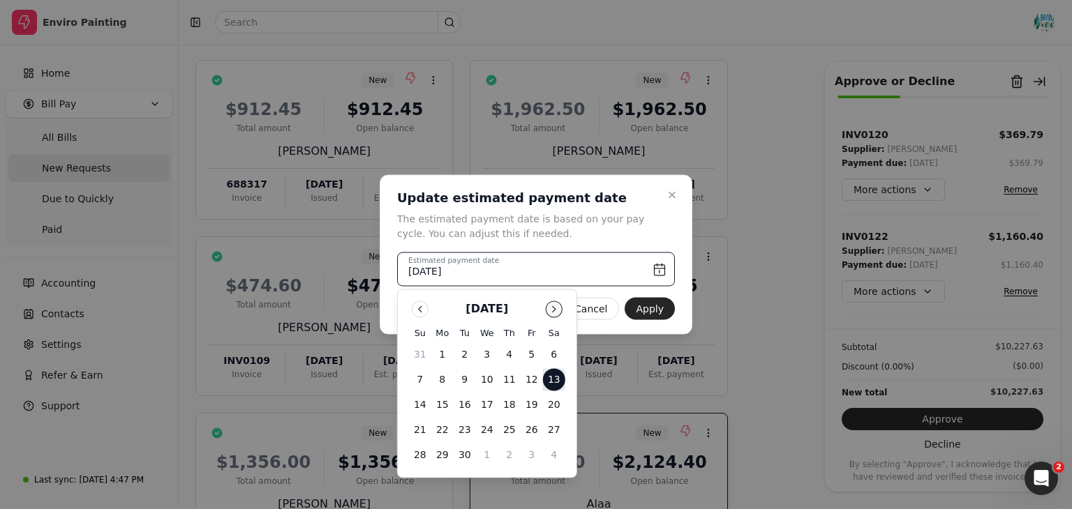
click at [554, 306] on button "Go to next month" at bounding box center [554, 309] width 17 height 17
click at [525, 459] on button "31" at bounding box center [532, 456] width 22 height 22
type input "[DATE]"
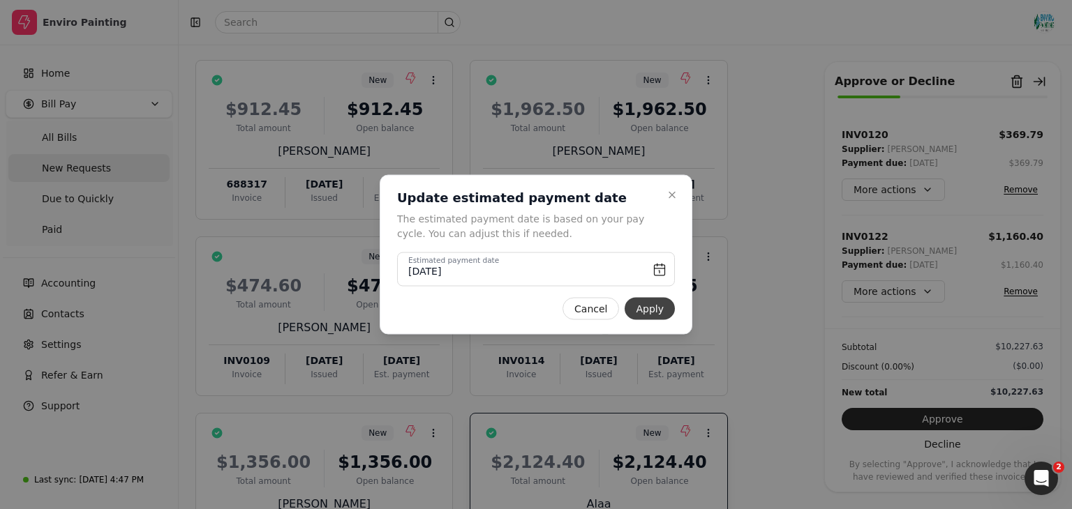
click at [653, 305] on button "Apply" at bounding box center [650, 309] width 50 height 22
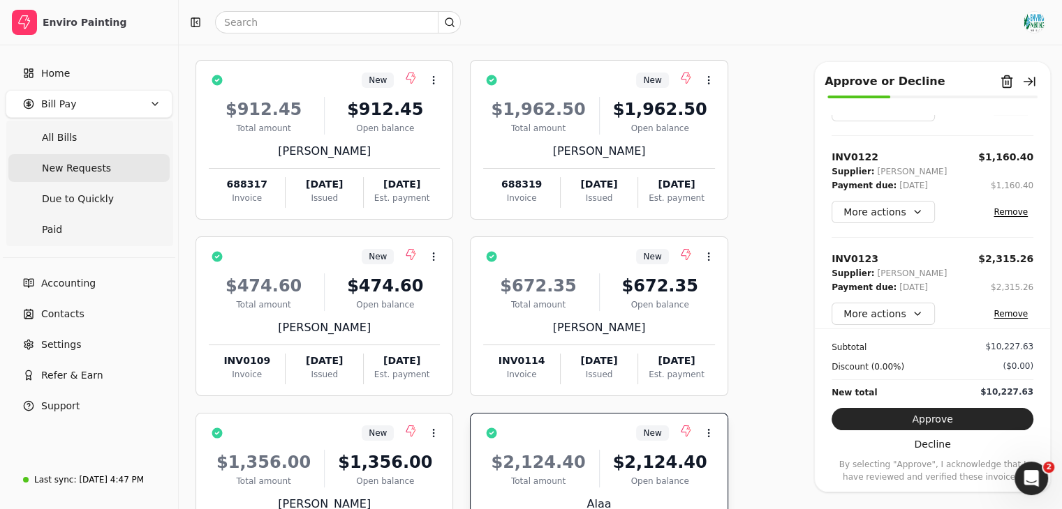
scroll to position [212, 0]
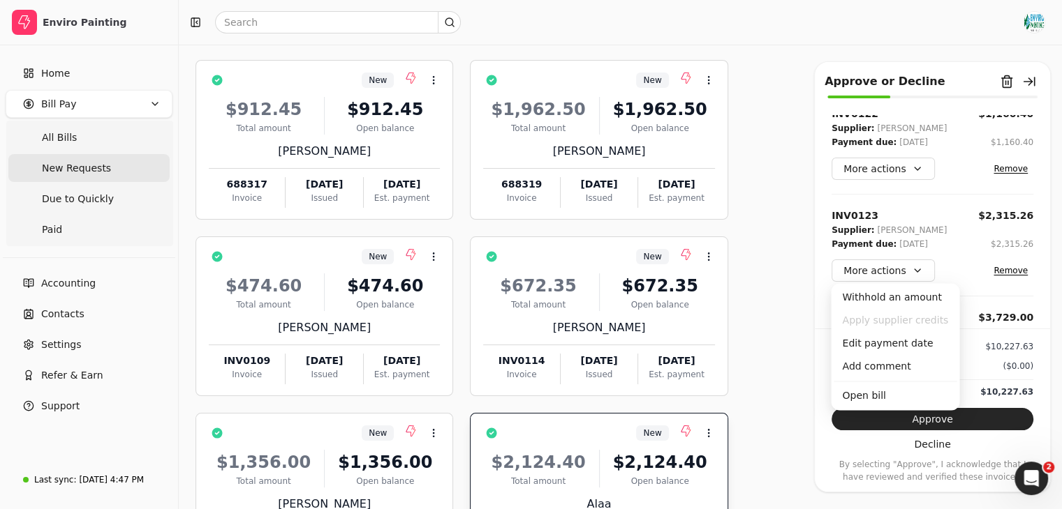
click at [913, 274] on button "More actions" at bounding box center [882, 271] width 103 height 22
click at [907, 338] on div "Edit payment date" at bounding box center [894, 343] width 123 height 23
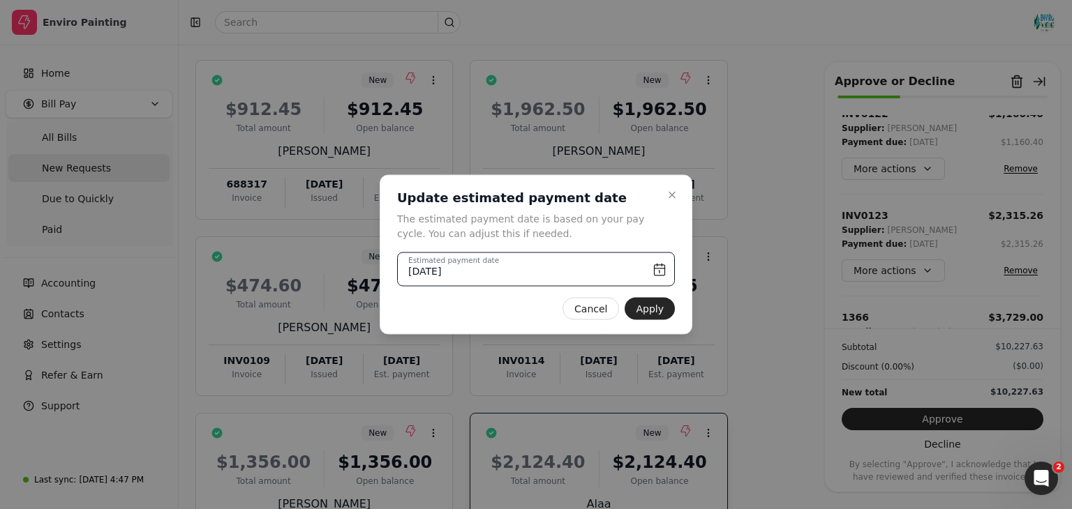
click at [569, 266] on input "[DATE]" at bounding box center [536, 270] width 278 height 34
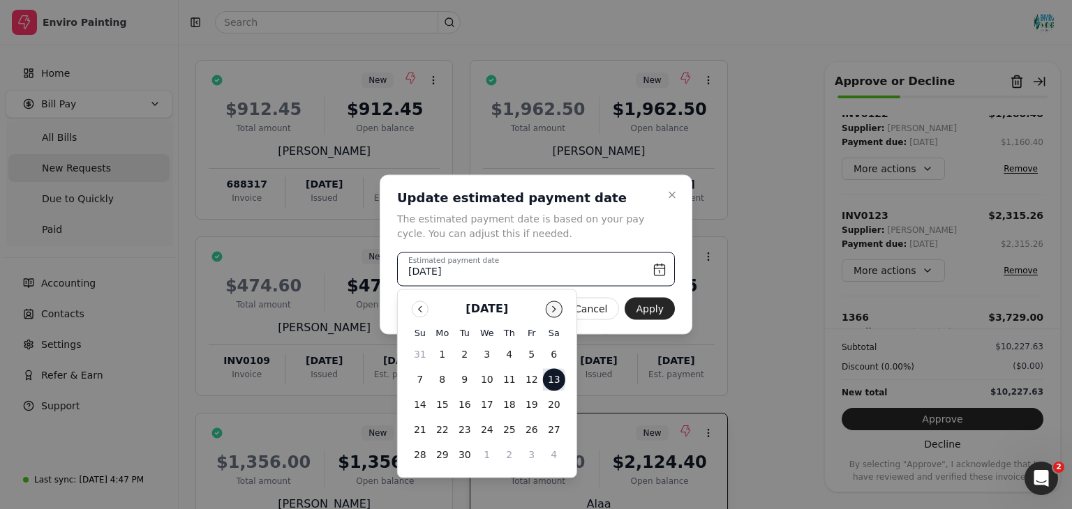
click at [547, 311] on button "Go to next month" at bounding box center [554, 309] width 17 height 17
click at [536, 461] on button "31" at bounding box center [532, 456] width 22 height 22
type input "[DATE]"
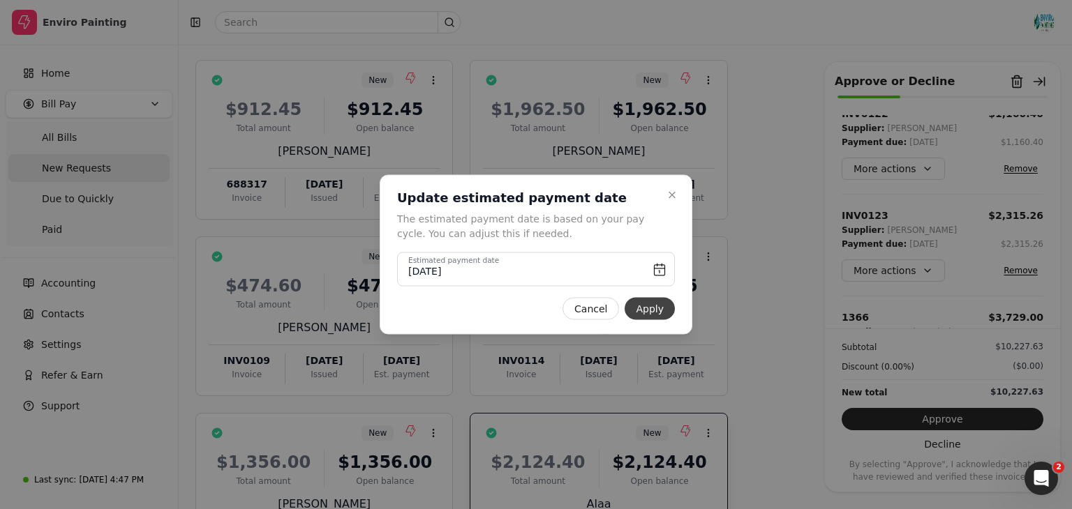
click at [661, 313] on button "Apply" at bounding box center [650, 309] width 50 height 22
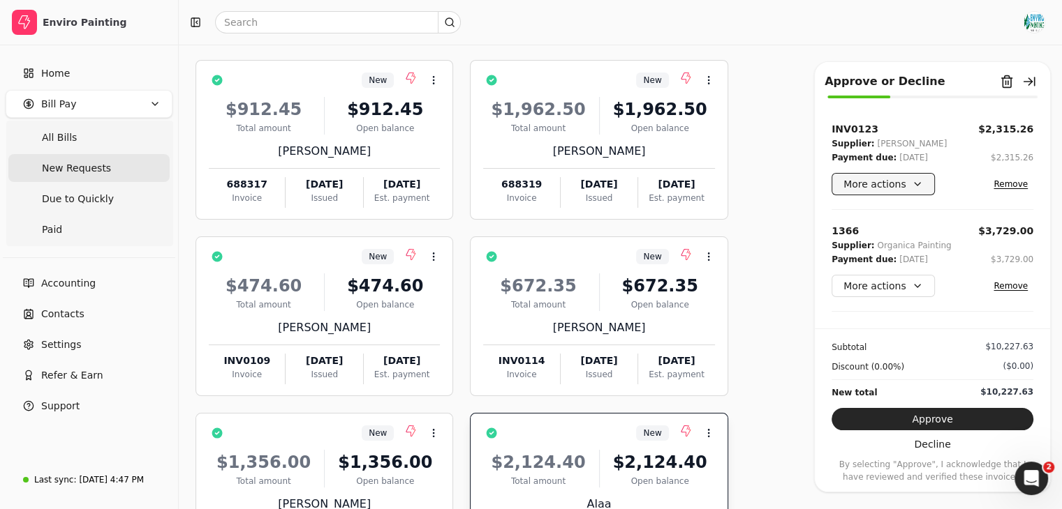
scroll to position [384, 0]
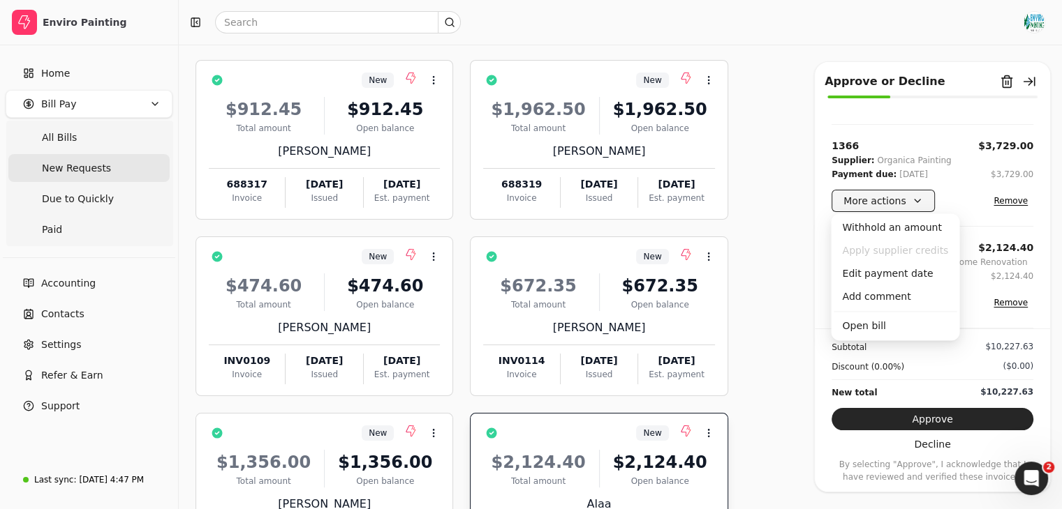
click at [915, 198] on button "More actions" at bounding box center [882, 201] width 103 height 22
click at [907, 271] on div "Edit payment date" at bounding box center [894, 273] width 123 height 23
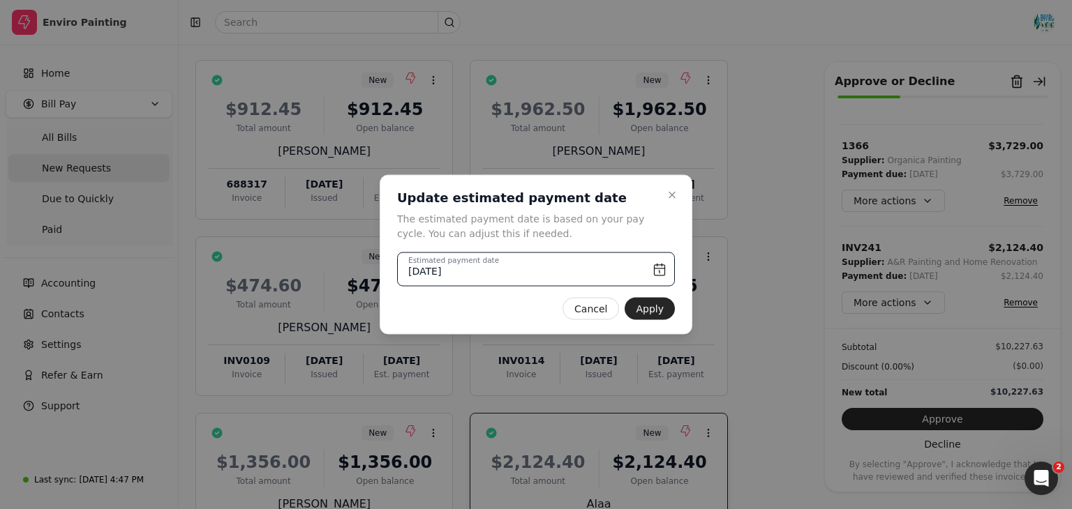
click at [609, 276] on input "[DATE]" at bounding box center [536, 270] width 278 height 34
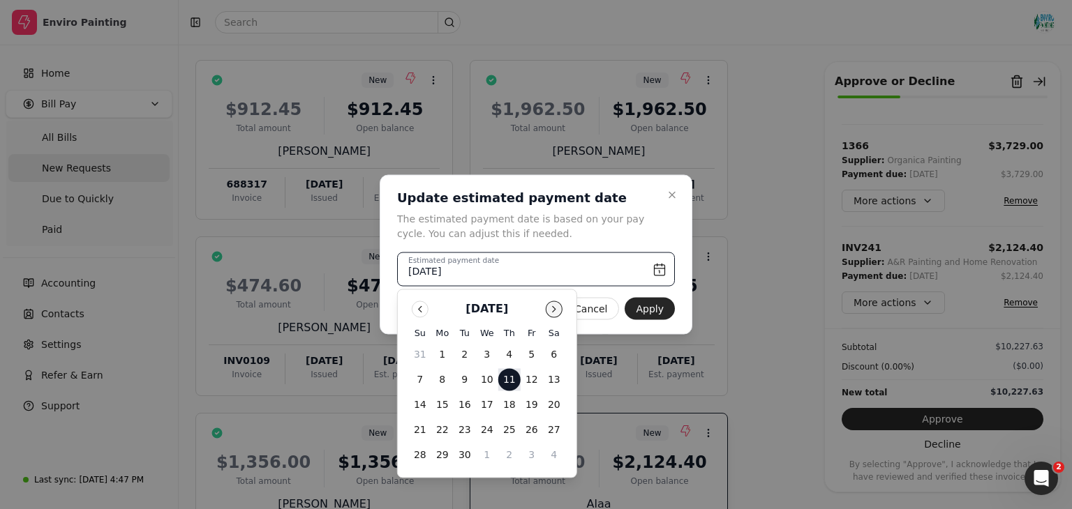
click at [556, 311] on button "Go to next month" at bounding box center [554, 309] width 17 height 17
click at [528, 452] on button "31" at bounding box center [532, 456] width 22 height 22
type input "[DATE]"
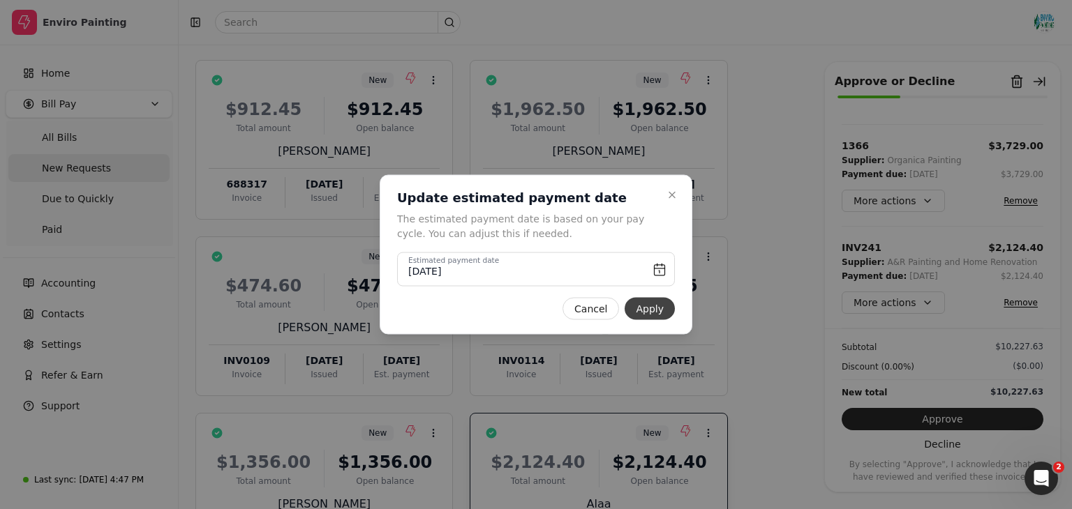
click at [652, 308] on button "Apply" at bounding box center [650, 309] width 50 height 22
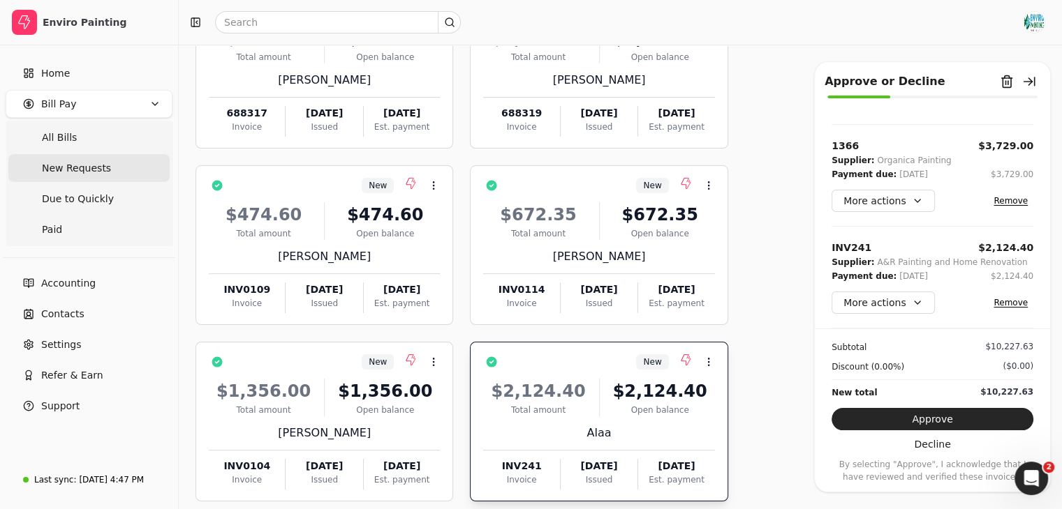
scroll to position [153, 0]
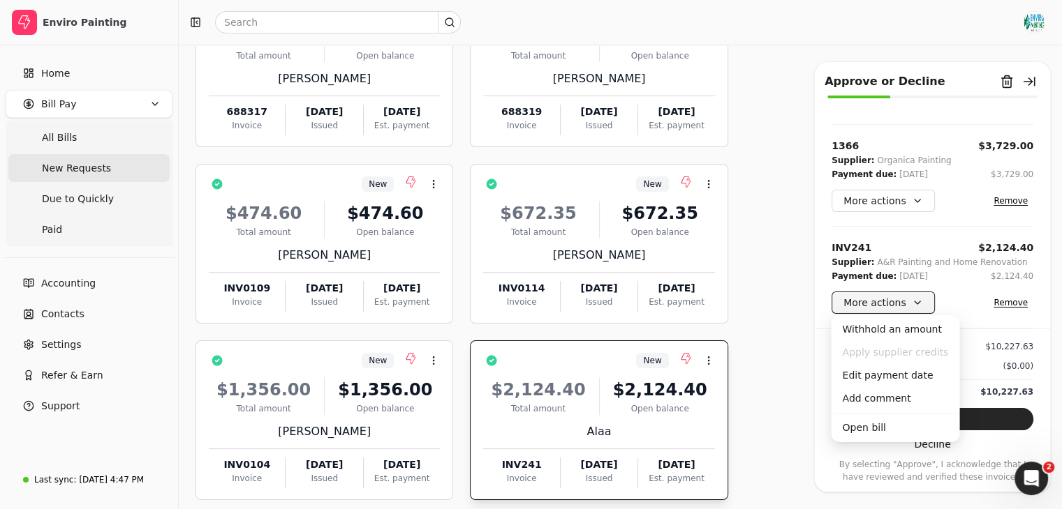
click at [918, 306] on button "More actions" at bounding box center [882, 303] width 103 height 22
click at [908, 378] on div "Edit payment date" at bounding box center [894, 375] width 123 height 23
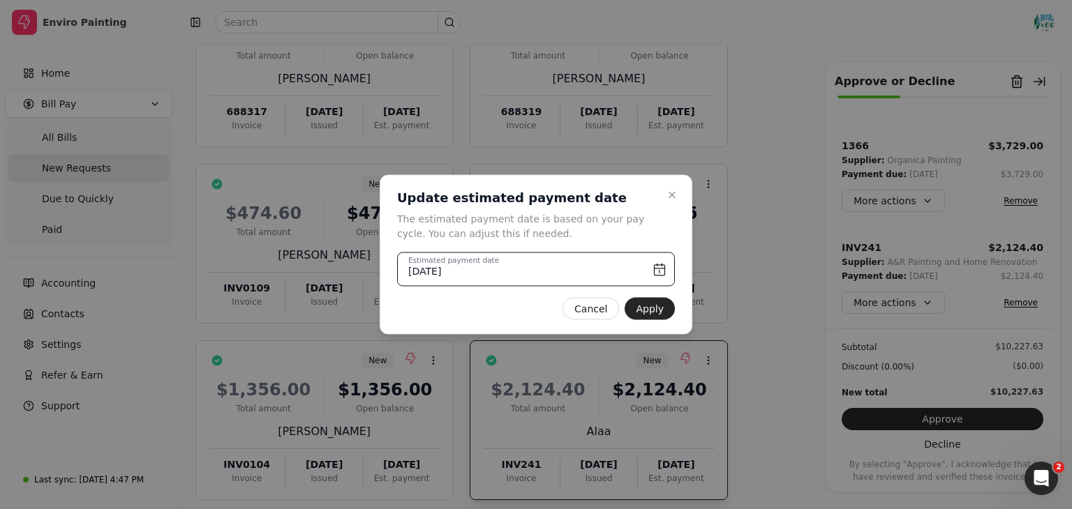
click at [593, 280] on input "[DATE]" at bounding box center [536, 270] width 278 height 34
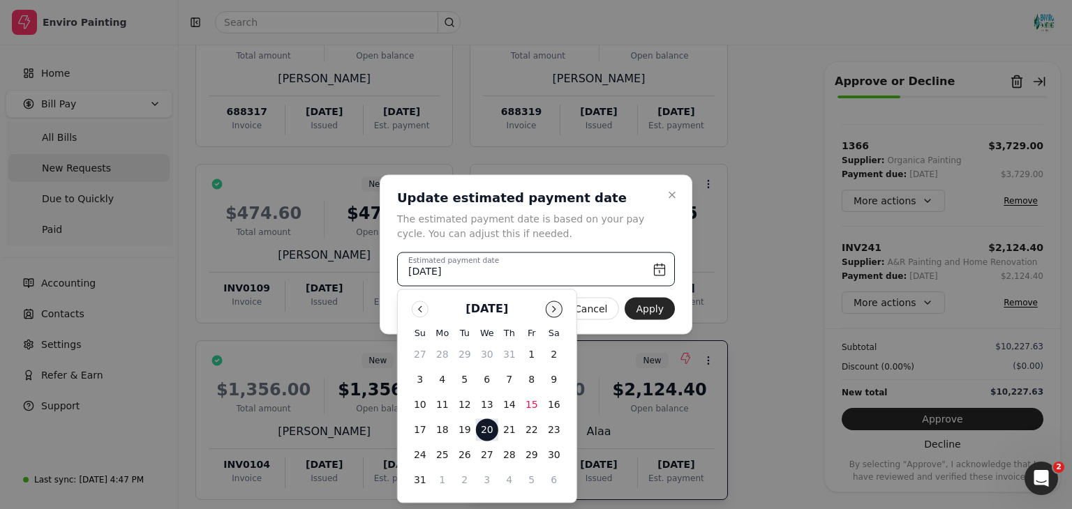
click at [560, 304] on button "Go to next month" at bounding box center [554, 309] width 17 height 17
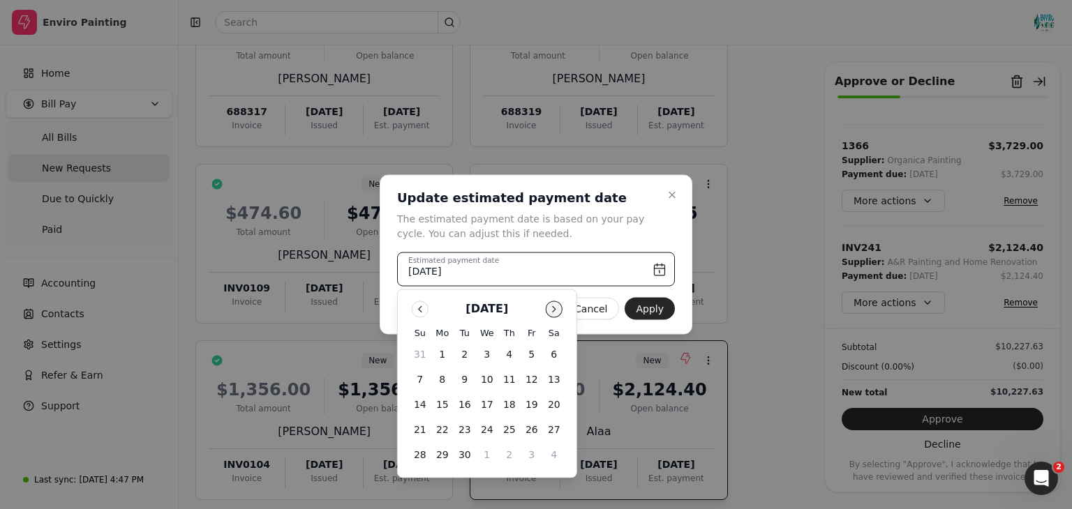
click at [560, 304] on button "Go to next month" at bounding box center [554, 309] width 17 height 17
click at [527, 456] on button "31" at bounding box center [532, 456] width 22 height 22
type input "[DATE]"
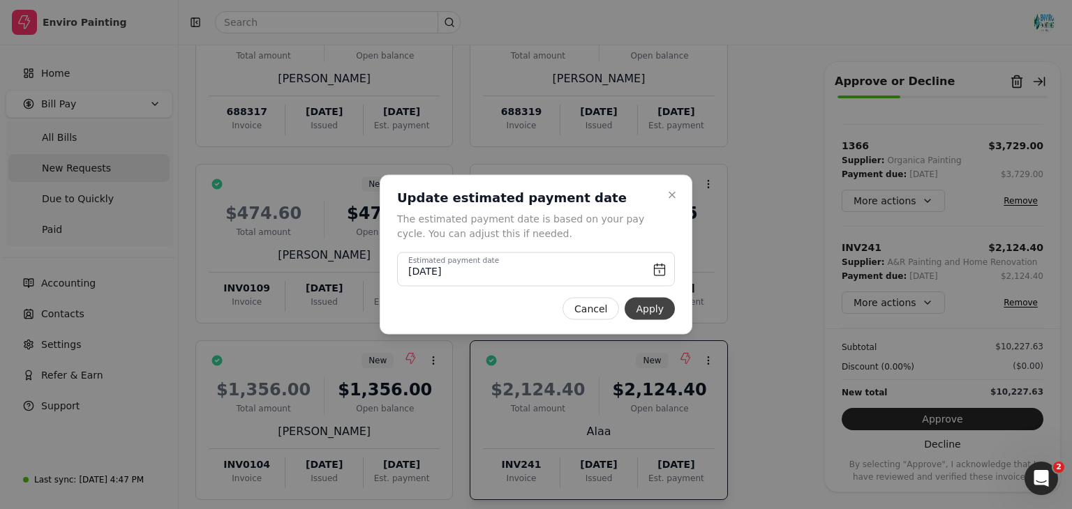
click at [647, 315] on button "Apply" at bounding box center [650, 309] width 50 height 22
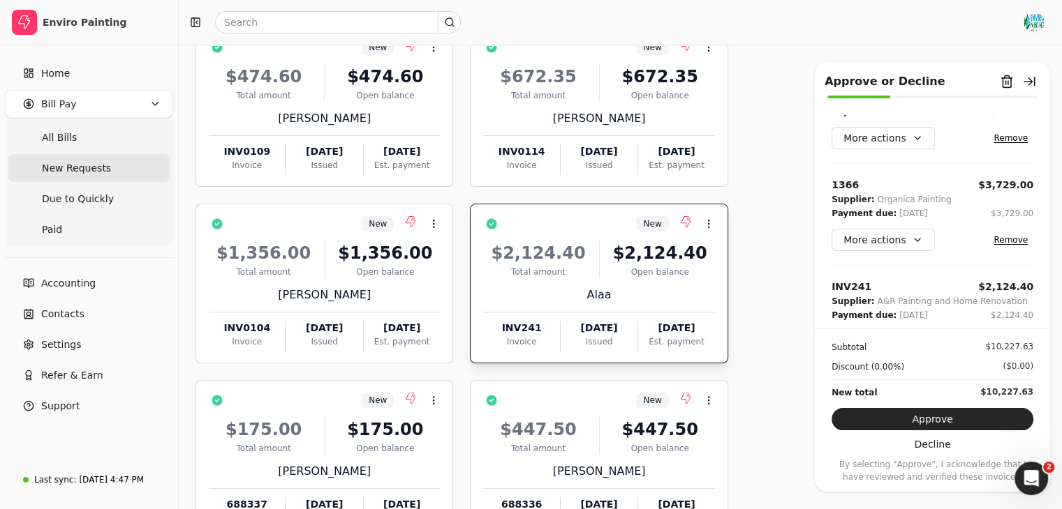
scroll to position [384, 0]
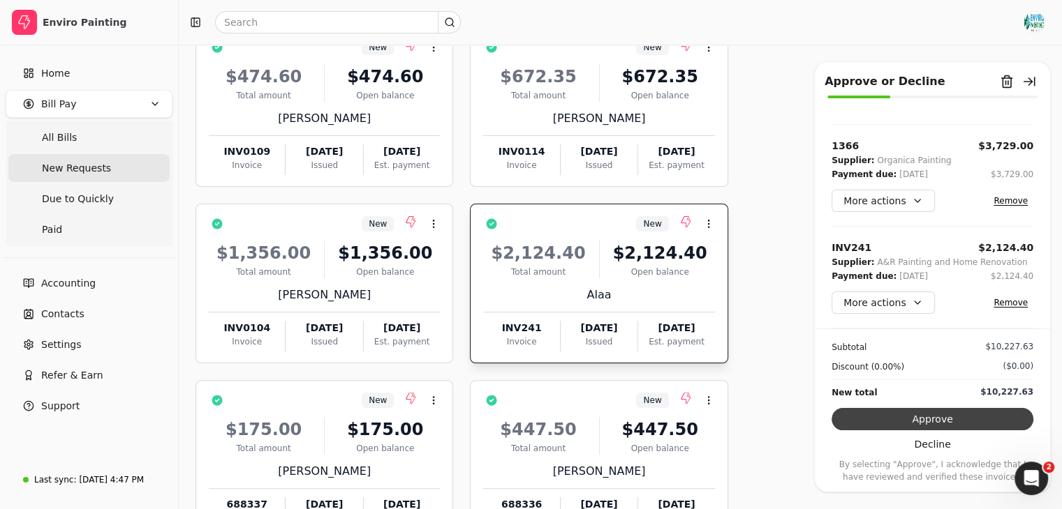
click at [967, 412] on button "Approve" at bounding box center [932, 419] width 202 height 22
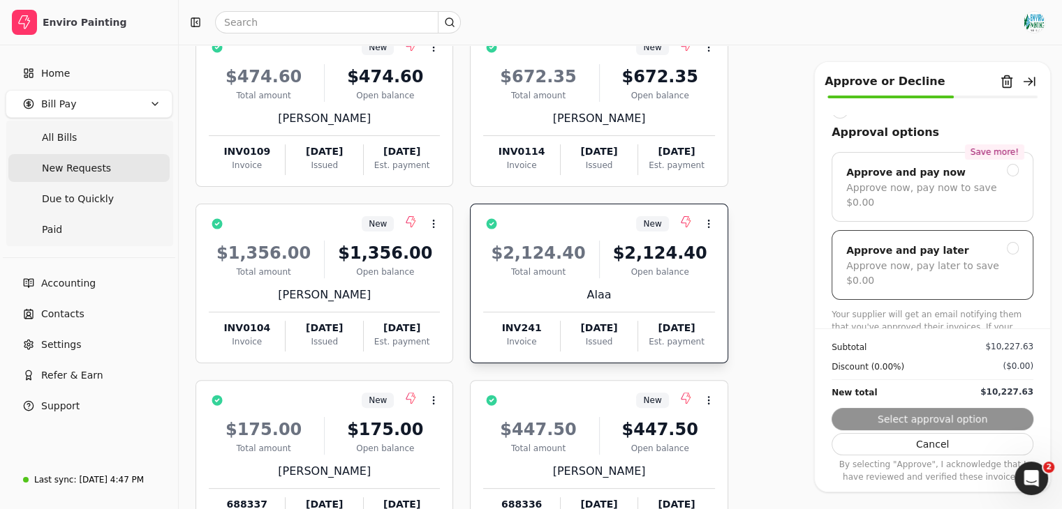
click at [1008, 234] on div "Approve and pay later Approve now, pay later to save $0.00" at bounding box center [932, 265] width 202 height 70
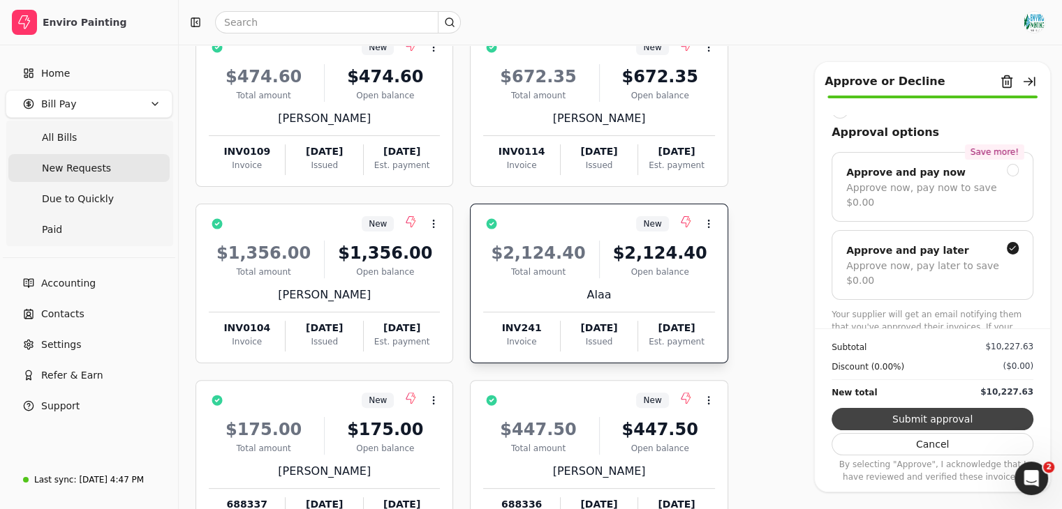
click at [990, 423] on button "Submit approval" at bounding box center [932, 419] width 202 height 22
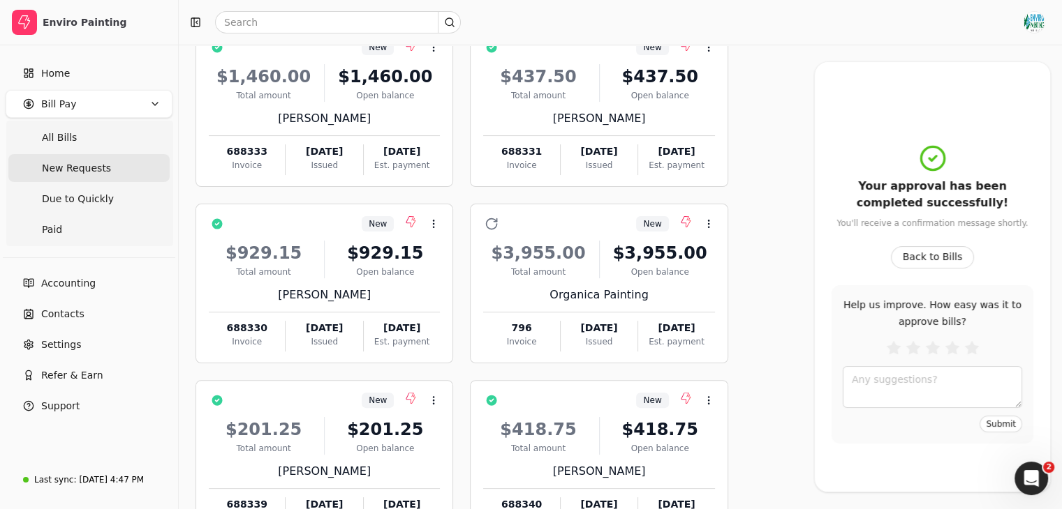
scroll to position [0, 0]
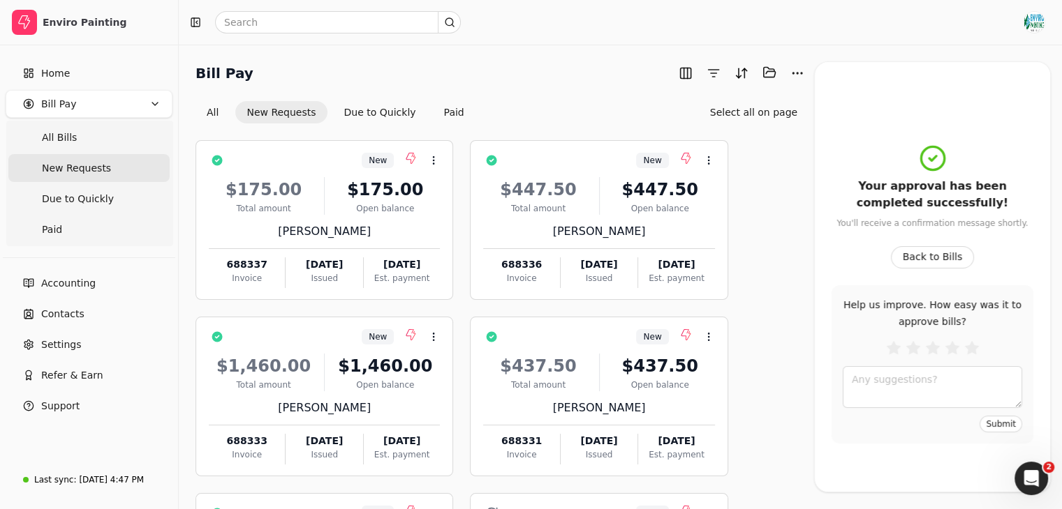
click at [786, 141] on div "New Context Menu Button $175.00 Total amount $175.00 Open balance [PERSON_NAME]…" at bounding box center [501, 485] width 613 height 690
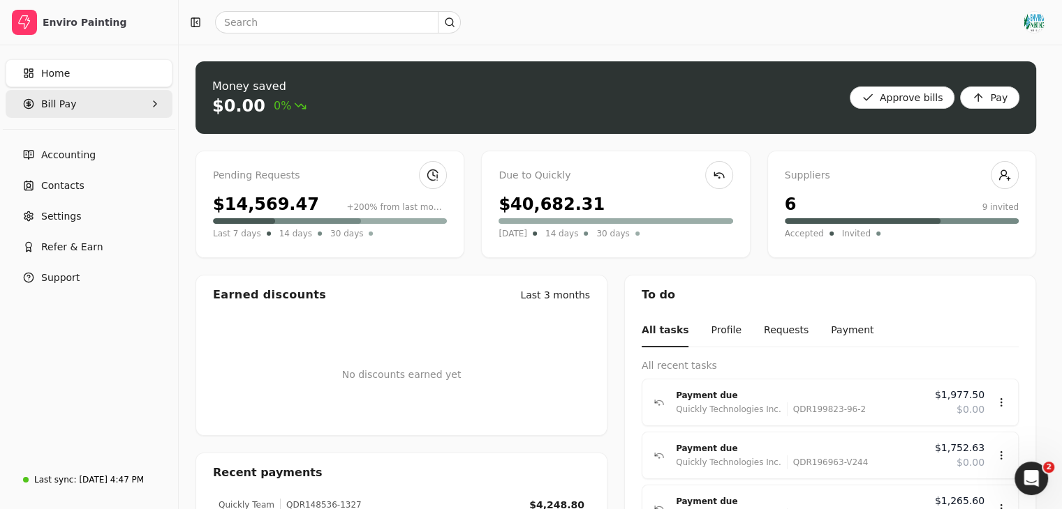
click at [89, 107] on Pay "Bill Pay" at bounding box center [89, 104] width 167 height 28
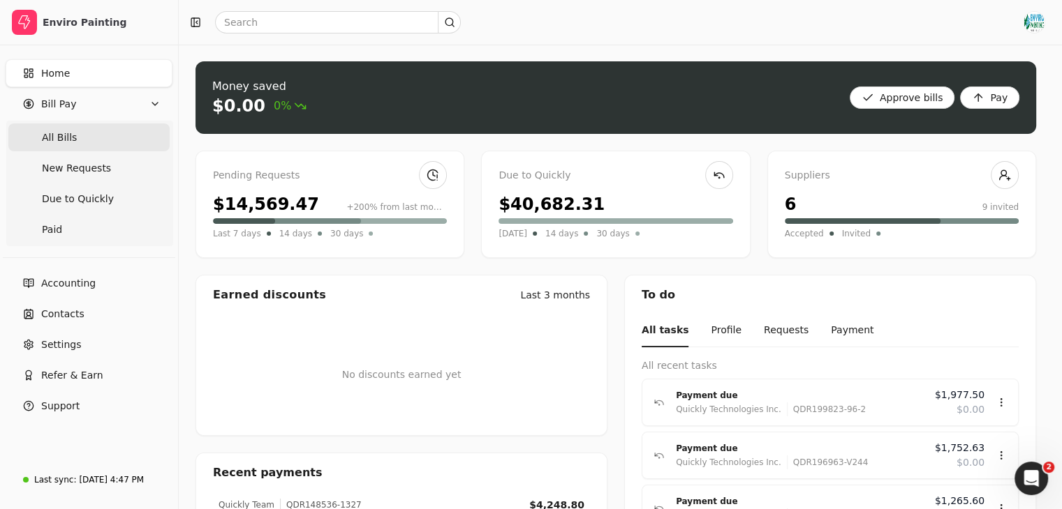
click at [91, 145] on Bills "All Bills" at bounding box center [88, 138] width 161 height 28
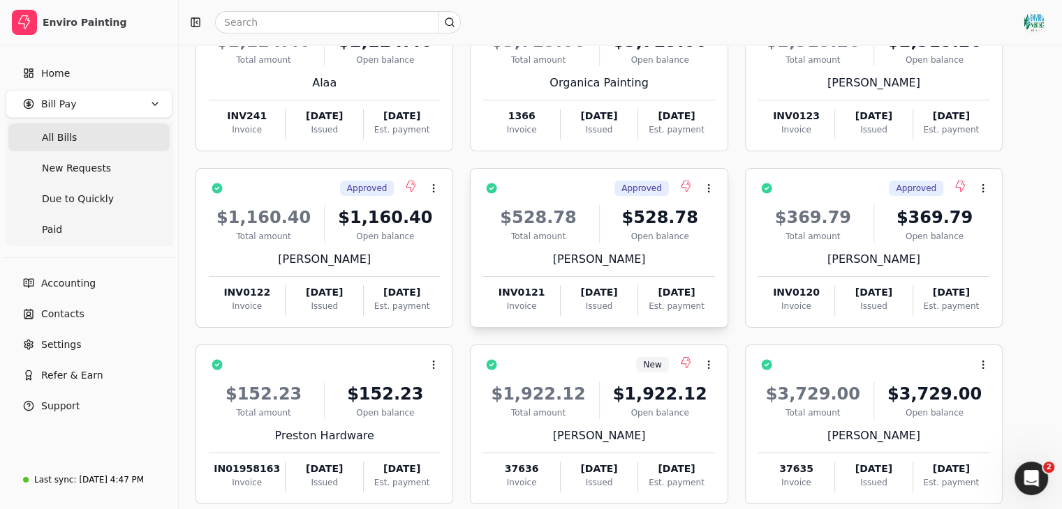
scroll to position [221, 0]
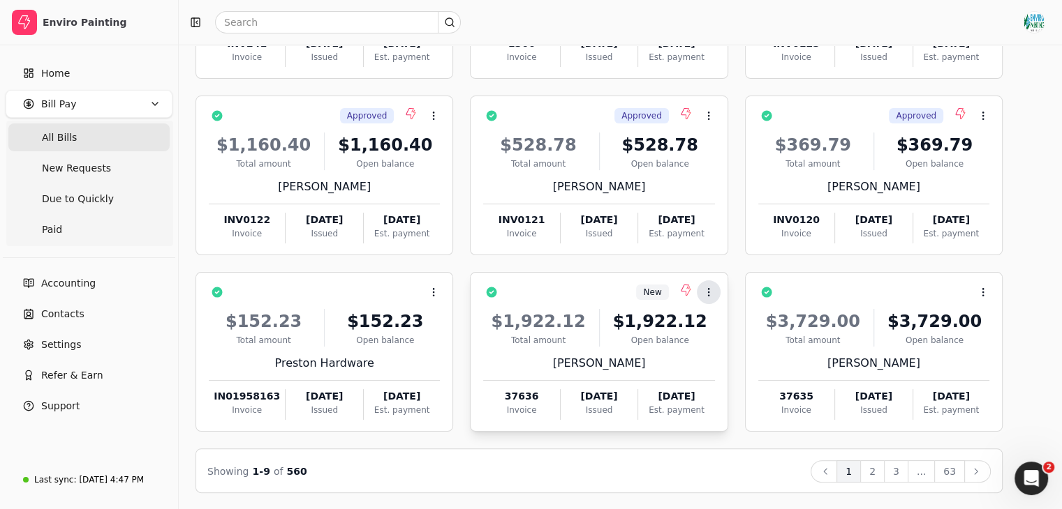
click at [720, 299] on button "Context Menu Button" at bounding box center [709, 293] width 24 height 24
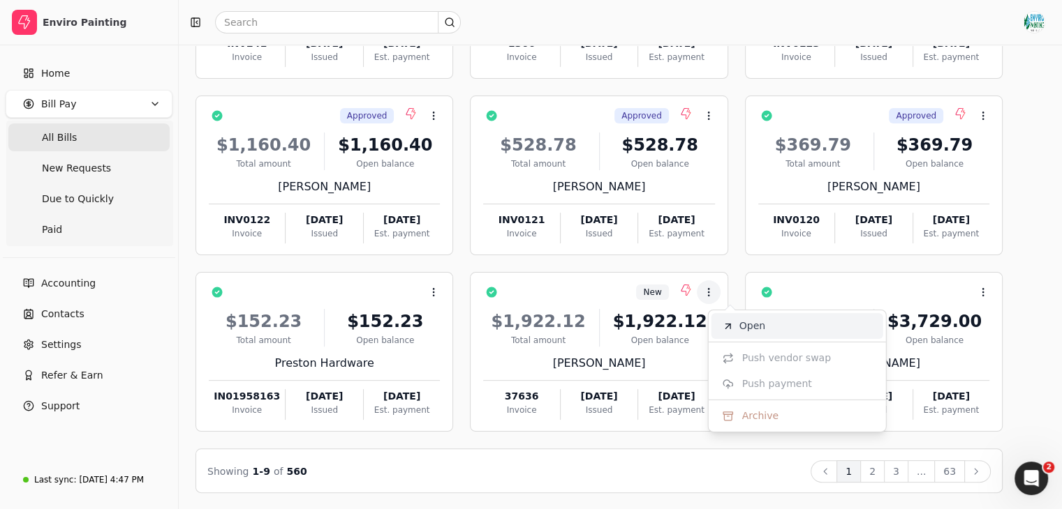
click at [748, 329] on span "Open" at bounding box center [752, 326] width 26 height 15
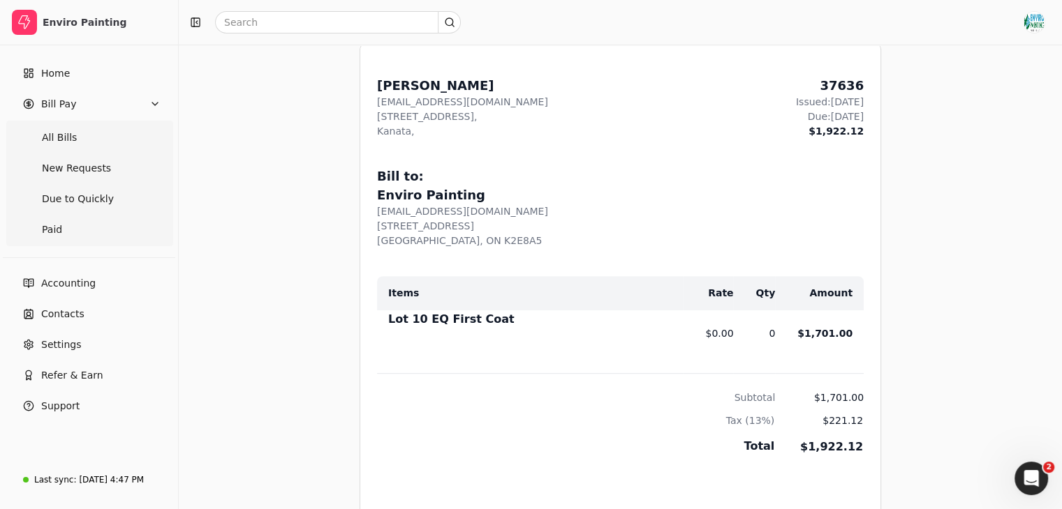
scroll to position [522, 0]
